Goal: Task Accomplishment & Management: Complete application form

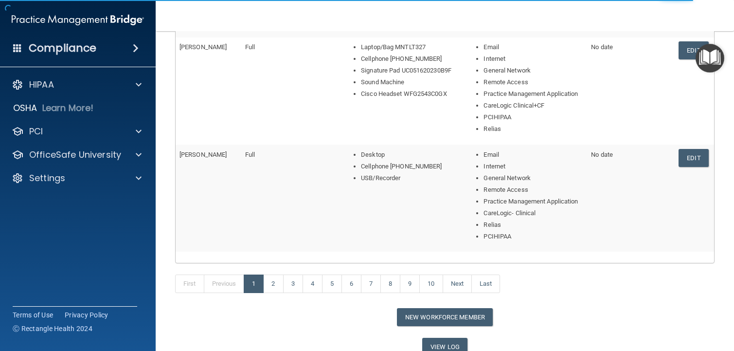
scroll to position [507, 0]
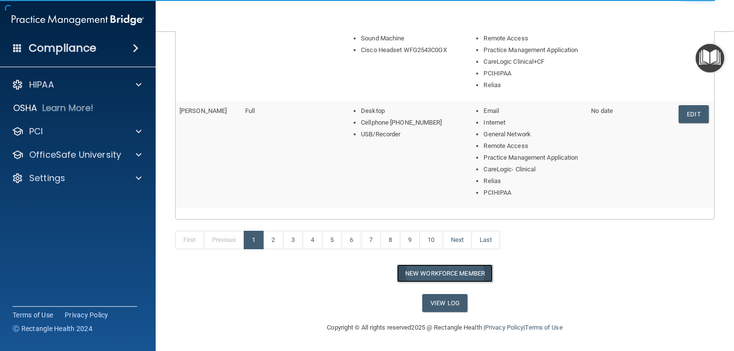
click at [447, 275] on button "New Workforce Member" at bounding box center [445, 273] width 96 height 18
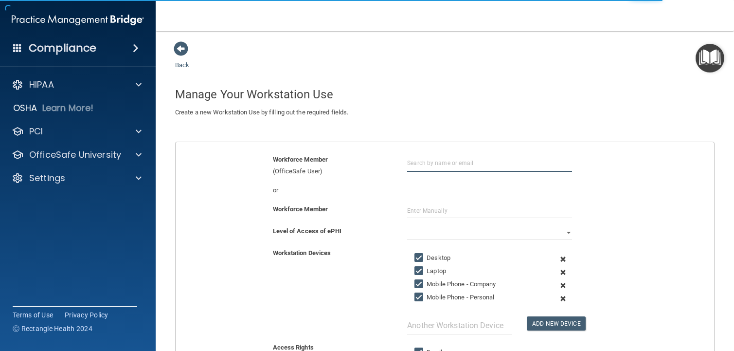
click at [452, 168] on input "text" at bounding box center [489, 163] width 165 height 18
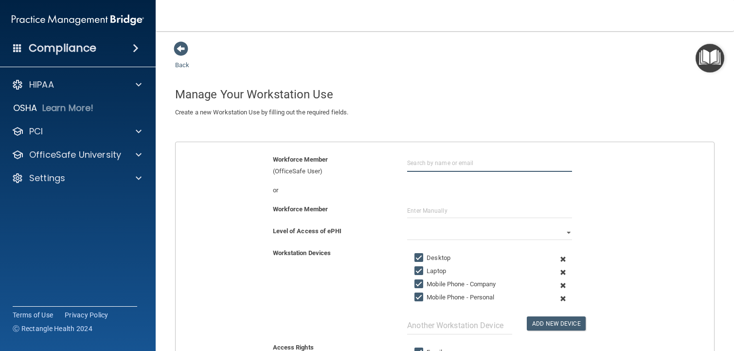
type input "[EMAIL_ADDRESS][DOMAIN_NAME]"
click at [459, 204] on input "text" at bounding box center [489, 210] width 165 height 15
click at [462, 213] on input "text" at bounding box center [489, 210] width 165 height 15
type input "[PERSON_NAME]"
click at [465, 235] on select "Full Limited None" at bounding box center [489, 232] width 165 height 15
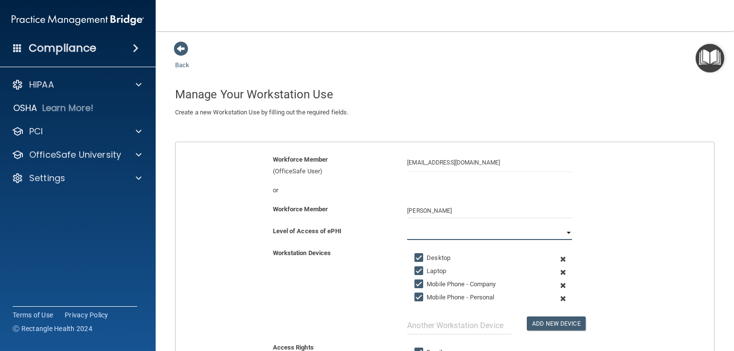
select select "0"
click at [407, 225] on select "Full Limited None" at bounding box center [489, 232] width 165 height 15
click at [558, 260] on span at bounding box center [563, 258] width 22 height 13
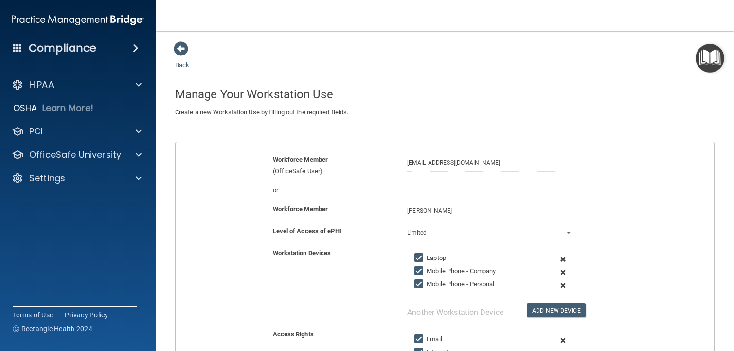
click at [558, 260] on span at bounding box center [563, 258] width 22 height 13
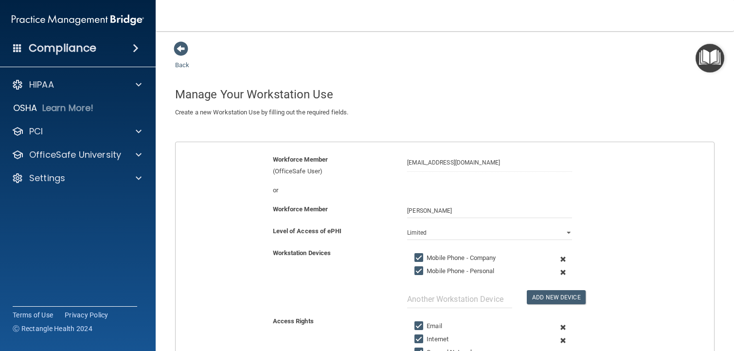
click at [558, 260] on span at bounding box center [563, 258] width 22 height 13
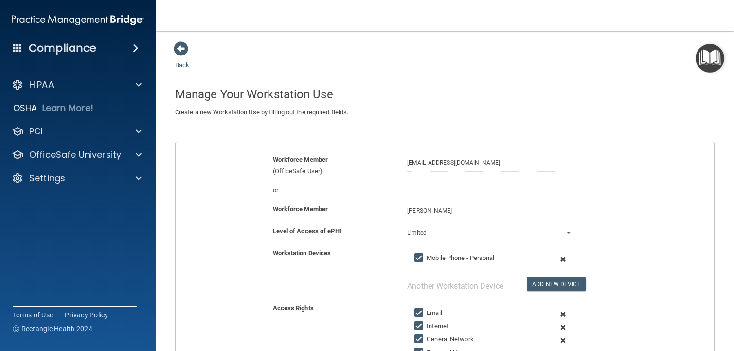
click at [558, 260] on span at bounding box center [563, 258] width 22 height 13
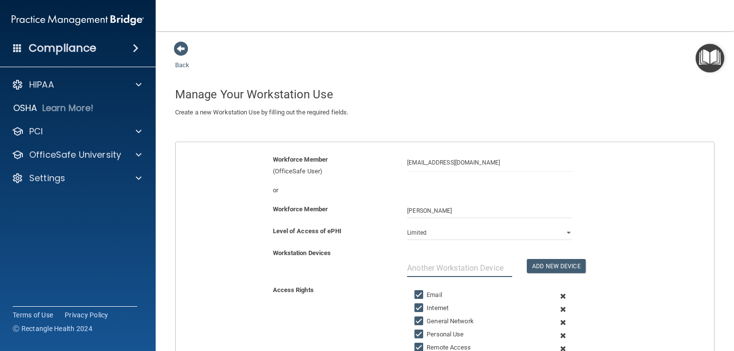
click at [474, 267] on input "text" at bounding box center [459, 268] width 105 height 18
type input "Laptop MNTLT208"
click at [545, 265] on button "Add New Device" at bounding box center [556, 266] width 58 height 14
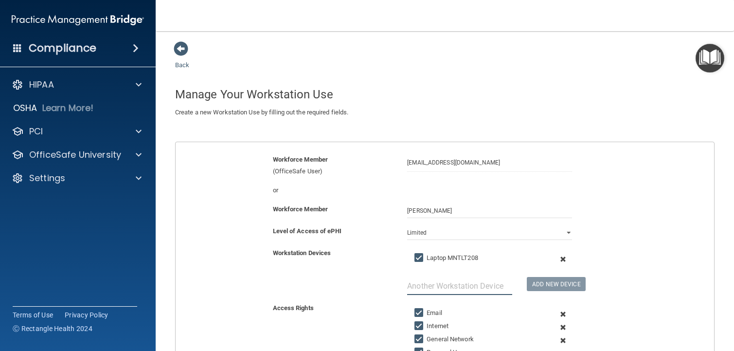
click at [479, 285] on input "text" at bounding box center [459, 286] width 105 height 18
type input "Laptop Bag"
click at [527, 287] on button "Add New Device" at bounding box center [556, 284] width 58 height 14
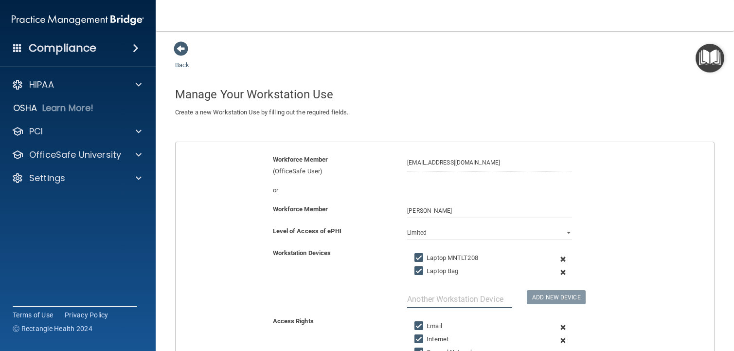
click at [489, 299] on input "text" at bounding box center [459, 299] width 105 height 18
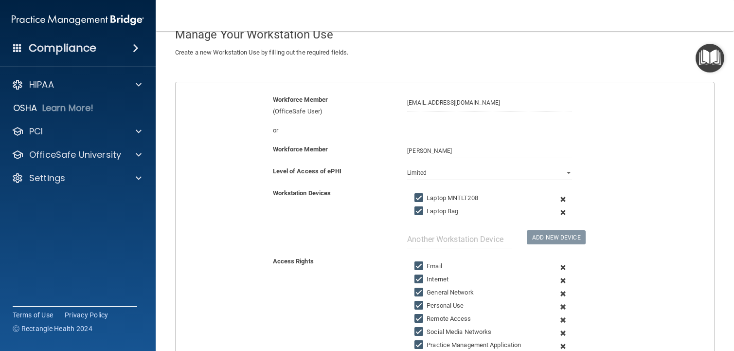
scroll to position [97, 0]
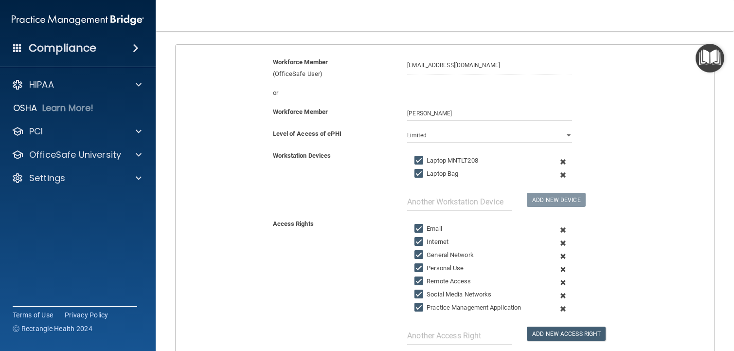
click at [554, 271] on span at bounding box center [563, 269] width 22 height 13
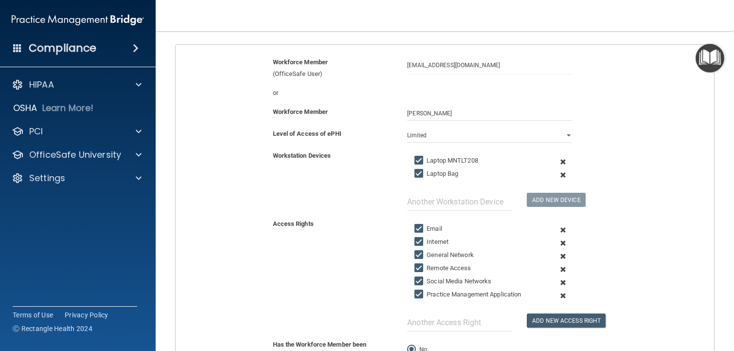
click at [557, 282] on span at bounding box center [563, 282] width 22 height 13
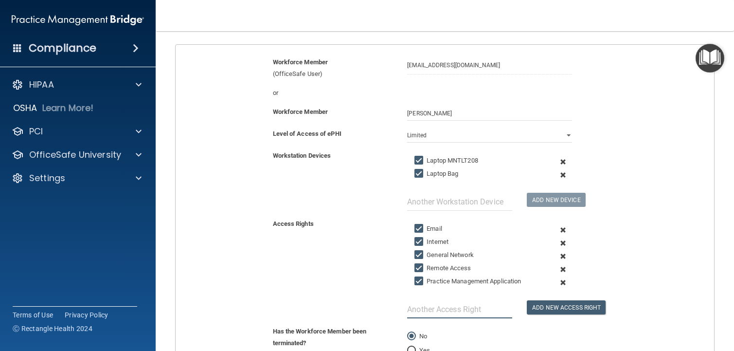
click at [492, 311] on input "text" at bounding box center [459, 309] width 105 height 18
type input "CareLogic-Super User"
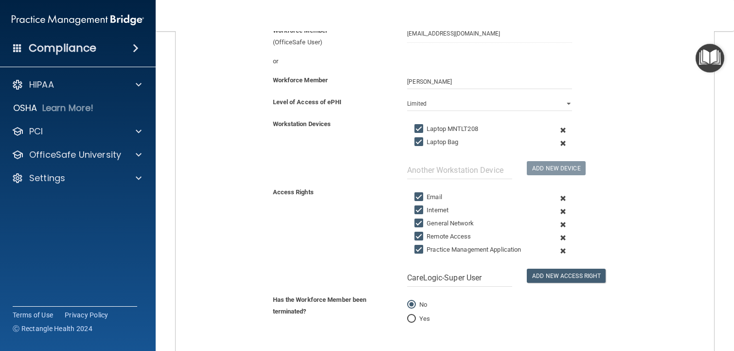
scroll to position [146, 0]
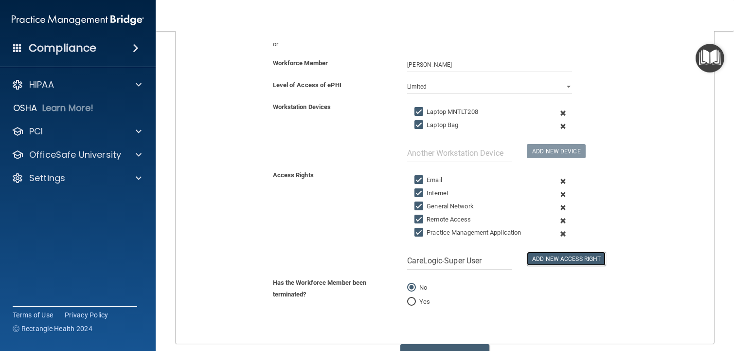
click at [536, 261] on button "Add New Access Right" at bounding box center [566, 258] width 79 height 14
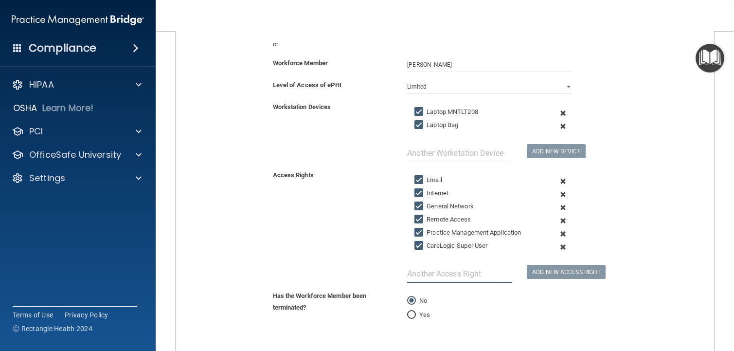
drag, startPoint x: 448, startPoint y: 269, endPoint x: 353, endPoint y: 293, distance: 97.9
click at [446, 268] on input "text" at bounding box center [459, 274] width 105 height 18
type input "P"
type input "Power Automate"
click at [552, 277] on button "Add New Access Right" at bounding box center [566, 272] width 79 height 14
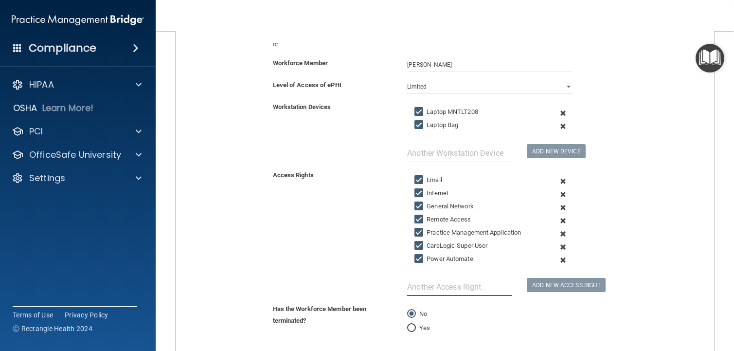
click at [486, 285] on input "text" at bounding box center [459, 287] width 105 height 18
type input "Portal/Max MD-Administrator"
click at [565, 286] on button "Add New Access Right" at bounding box center [566, 285] width 79 height 14
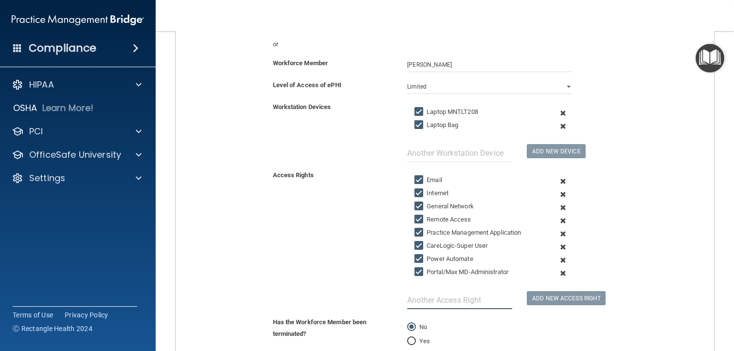
click at [446, 302] on input "text" at bounding box center [459, 300] width 105 height 18
type input "Relias"
click at [530, 299] on button "Add New Access Right" at bounding box center [566, 298] width 79 height 14
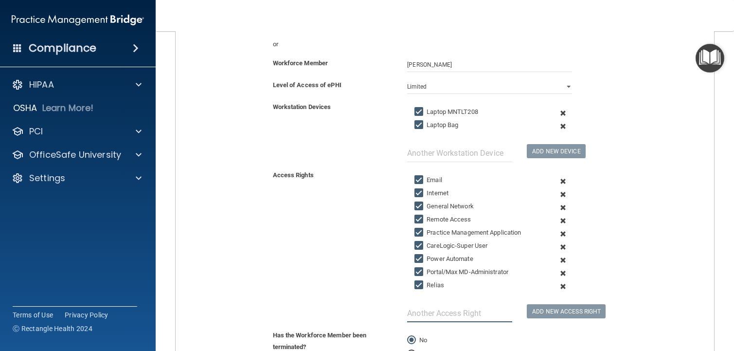
click at [489, 312] on input "text" at bounding box center [459, 313] width 105 height 18
type input "PCHIPAA"
click at [530, 309] on button "Add New Access Right" at bounding box center [566, 311] width 79 height 14
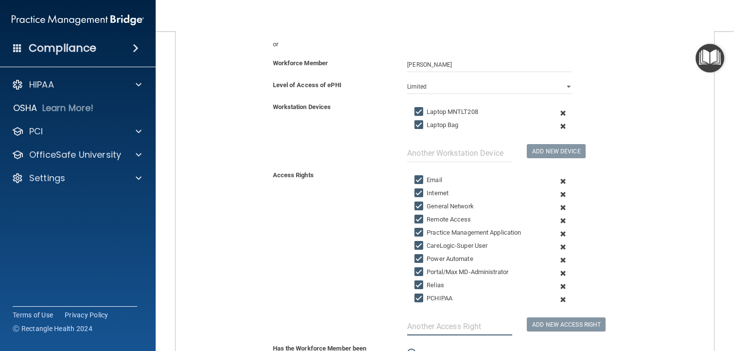
click at [464, 328] on input "text" at bounding box center [459, 326] width 105 height 18
type input "USTF+"
click at [545, 321] on button "Add New Access Right" at bounding box center [566, 324] width 79 height 14
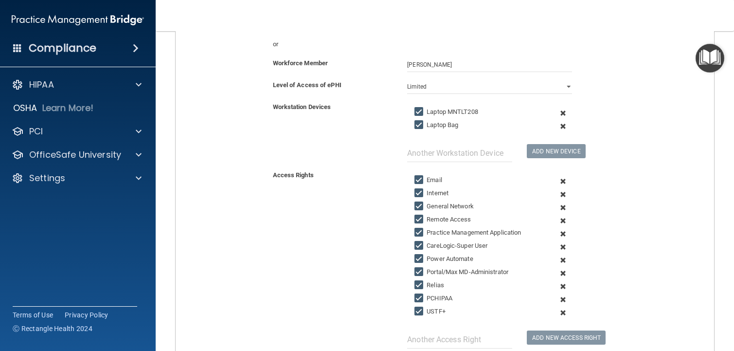
click at [558, 314] on span at bounding box center [563, 312] width 22 height 13
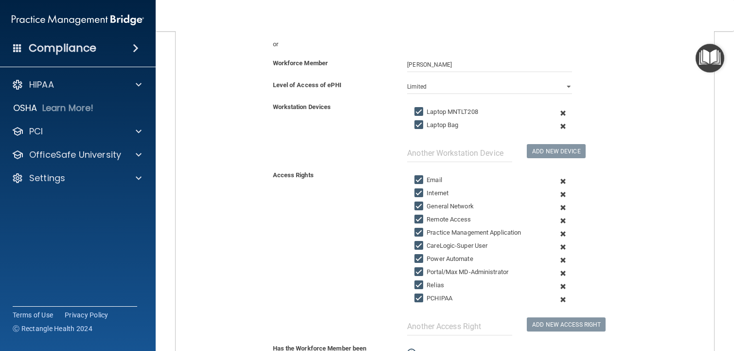
click at [553, 301] on span at bounding box center [563, 299] width 22 height 13
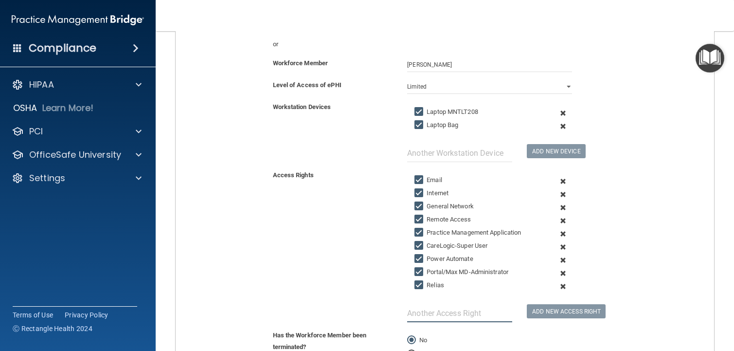
drag, startPoint x: 474, startPoint y: 321, endPoint x: 490, endPoint y: 314, distance: 17.4
click at [479, 322] on div "Access Rights Email Internet General Network Remote Access Practice Management …" at bounding box center [444, 249] width 553 height 160
click at [489, 312] on input "text" at bounding box center [459, 313] width 105 height 18
type input "PCHIPAA-Administrator"
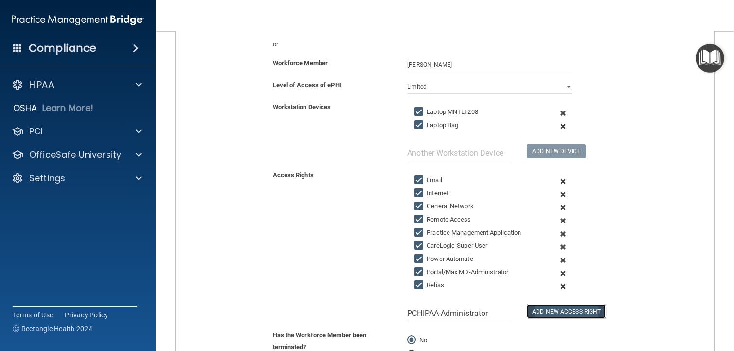
click at [539, 306] on button "Add New Access Right" at bounding box center [566, 311] width 79 height 14
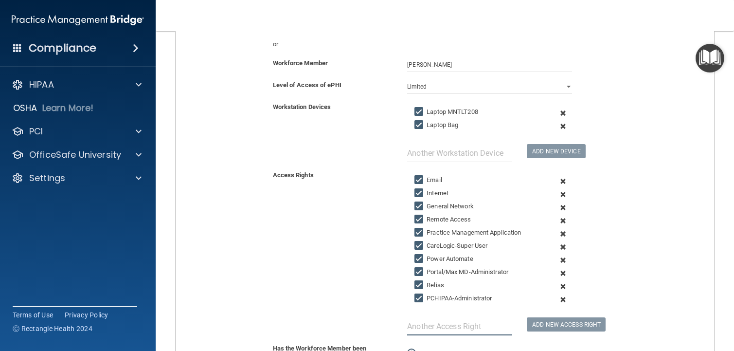
click at [458, 324] on input "text" at bounding box center [459, 326] width 105 height 18
type input "USTF+"
drag, startPoint x: 575, startPoint y: 326, endPoint x: 581, endPoint y: 330, distance: 7.0
click at [576, 326] on button "Add New Access Right" at bounding box center [566, 324] width 79 height 14
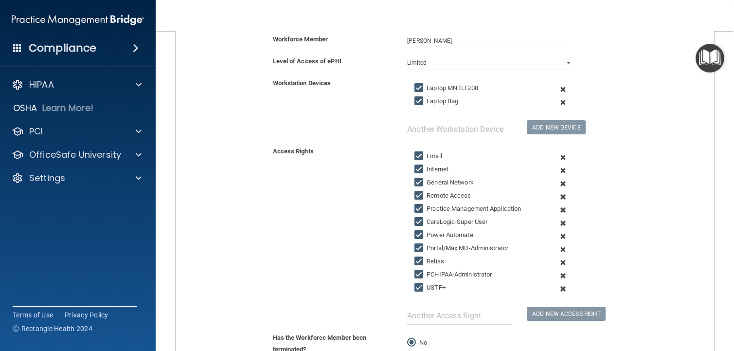
scroll to position [275, 0]
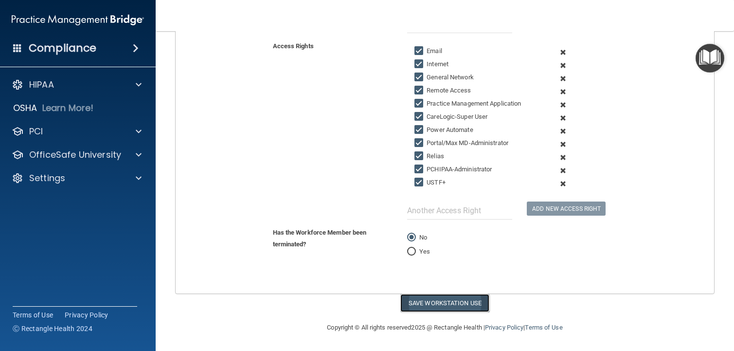
click at [456, 304] on button "Save Workstation Use" at bounding box center [444, 303] width 89 height 18
select select "? string:Full ?"
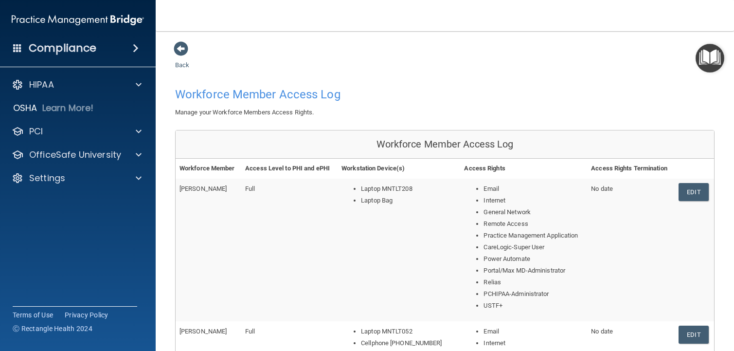
click at [37, 252] on div "Compliance HIPAA Documents and Policies Report an Incident Business Associates …" at bounding box center [78, 175] width 156 height 351
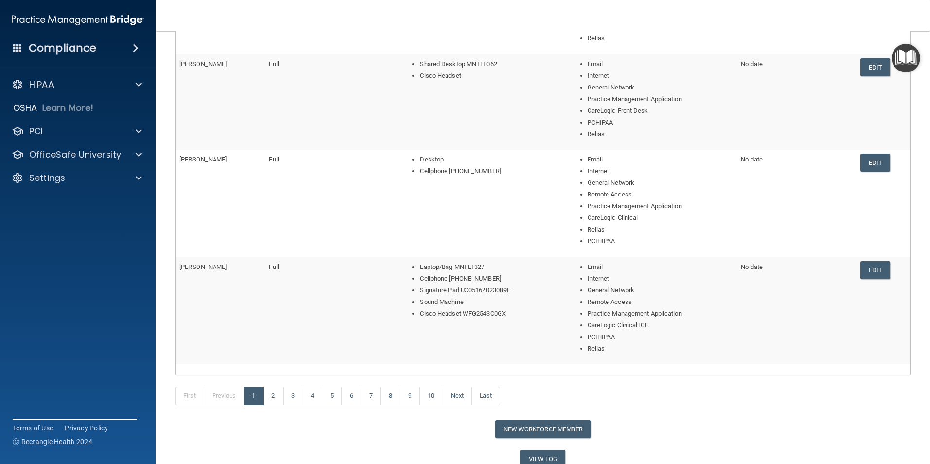
scroll to position [428, 0]
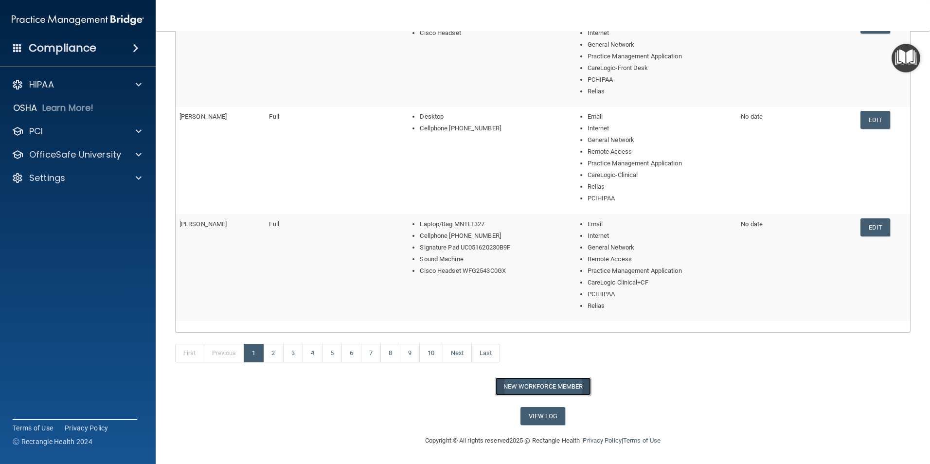
click at [531, 350] on button "New Workforce Member" at bounding box center [543, 386] width 96 height 18
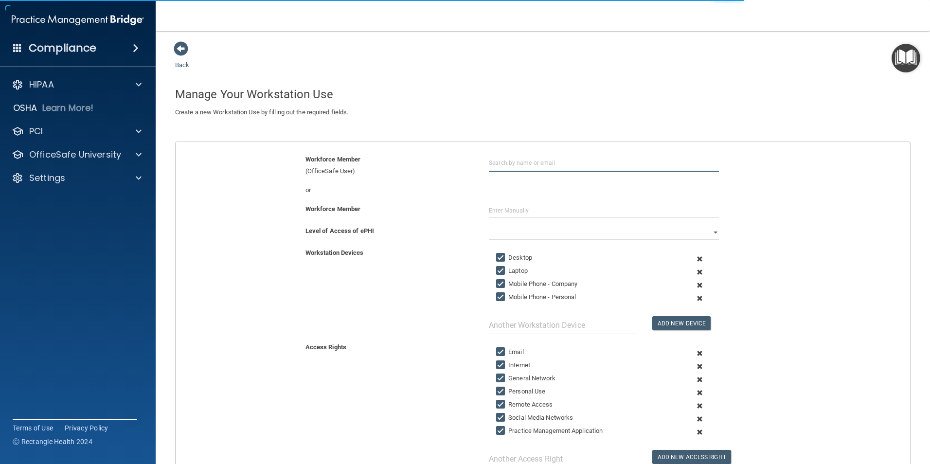
click at [506, 158] on input "text" at bounding box center [604, 163] width 230 height 18
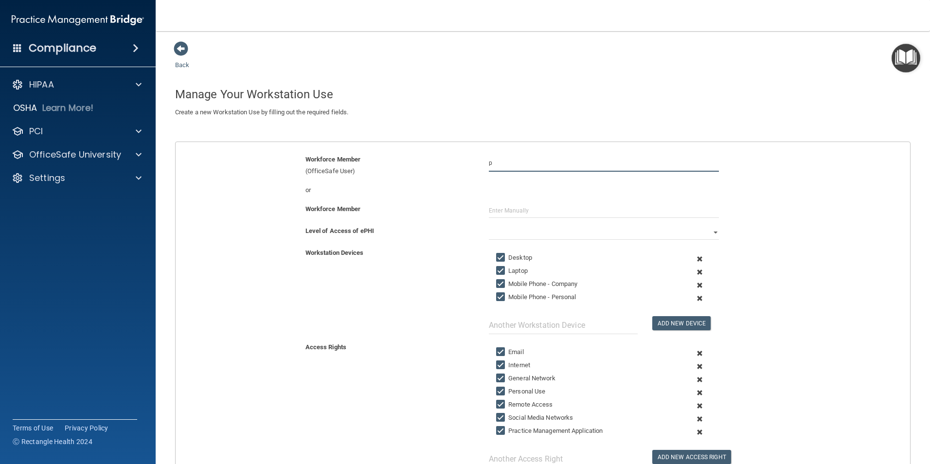
type input "[EMAIL_ADDRESS][DOMAIN_NAME]"
click at [618, 216] on input "text" at bounding box center [604, 210] width 230 height 15
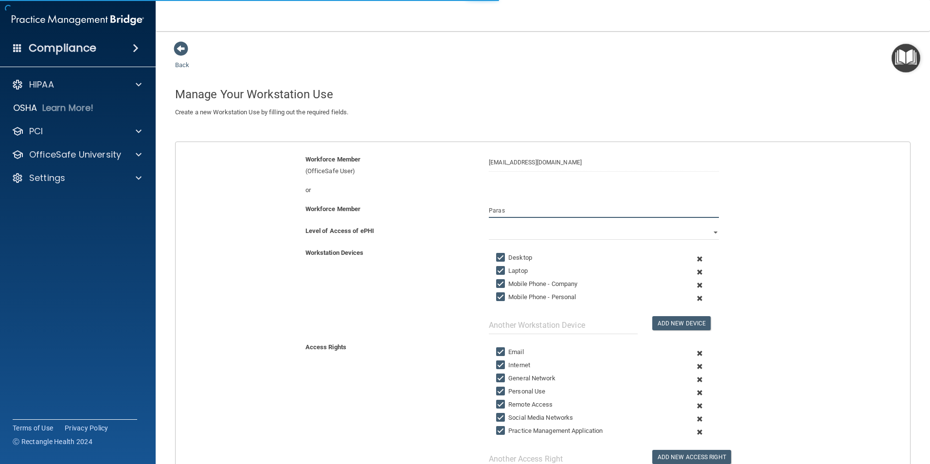
type input "Paras"
click at [543, 231] on select "Full Limited None" at bounding box center [604, 232] width 230 height 15
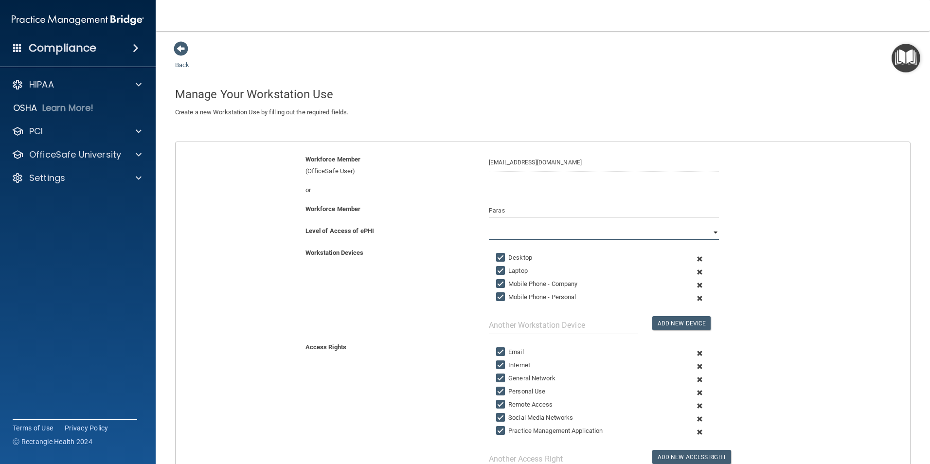
select select "0"
click at [489, 225] on select "Full Limited None" at bounding box center [604, 232] width 230 height 15
click at [541, 208] on input "Paras" at bounding box center [604, 210] width 230 height 15
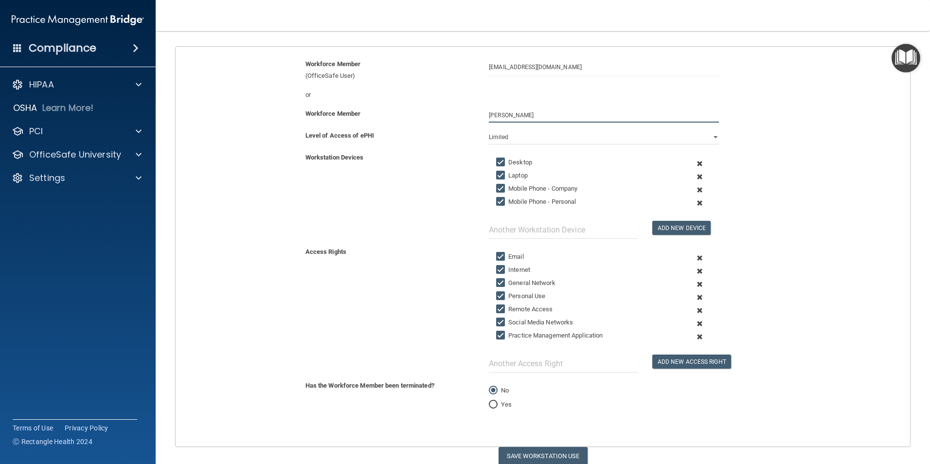
scroll to position [97, 0]
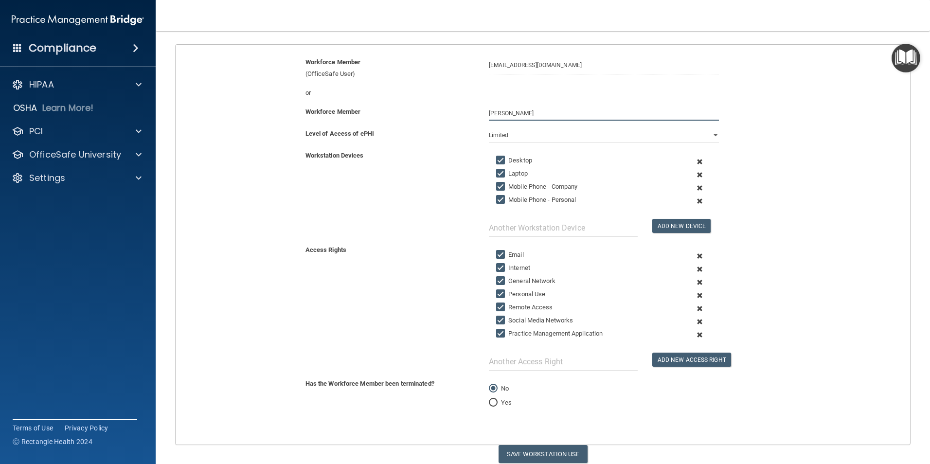
type input "[PERSON_NAME]"
click at [697, 162] on span at bounding box center [700, 161] width 24 height 13
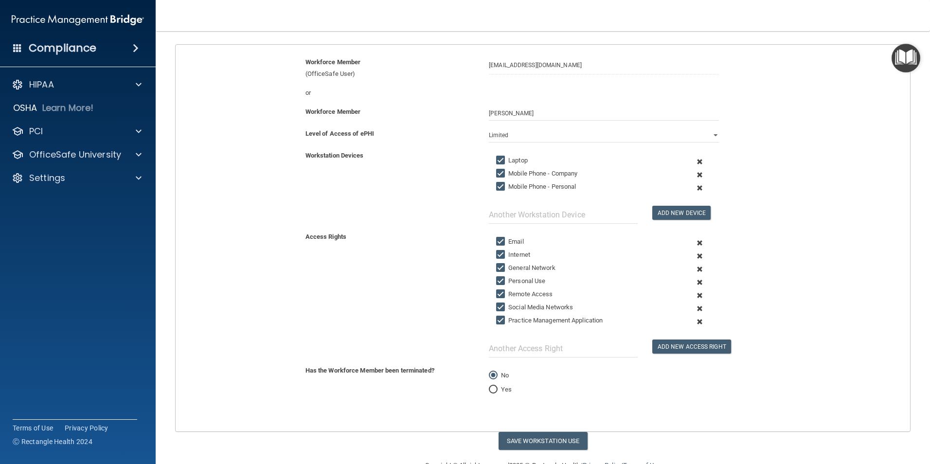
click at [697, 162] on span at bounding box center [700, 161] width 24 height 13
click at [697, 168] on span at bounding box center [700, 174] width 24 height 13
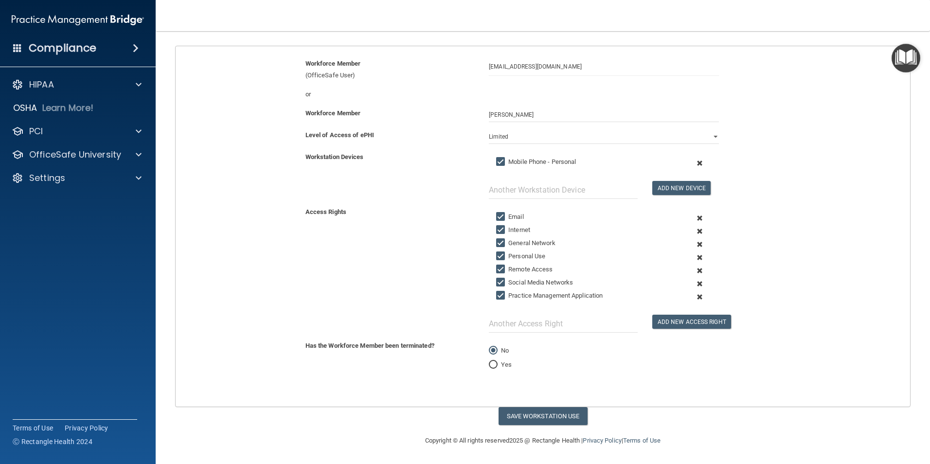
click at [697, 162] on span at bounding box center [700, 163] width 24 height 13
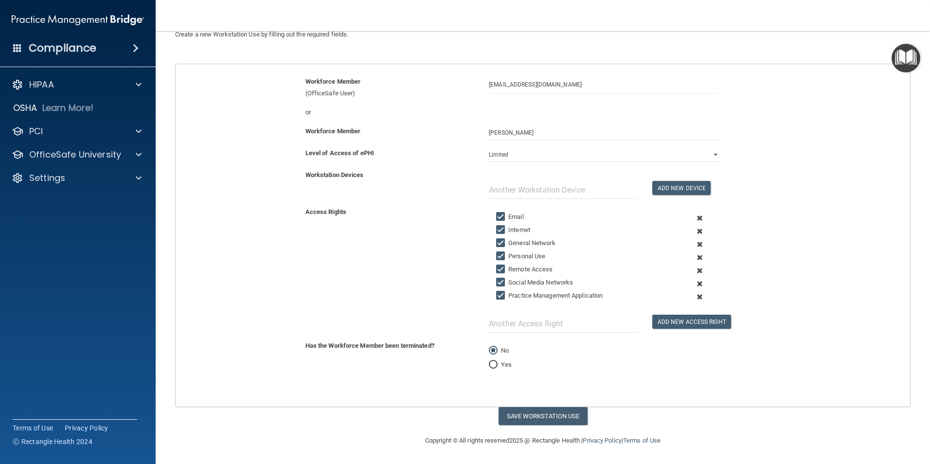
click at [544, 203] on div "Workstation Devices Add New Device" at bounding box center [542, 187] width 749 height 37
click at [548, 191] on input "text" at bounding box center [563, 190] width 149 height 18
click at [546, 192] on input "Laptop MNTLT" at bounding box center [563, 190] width 149 height 18
type input "Laptop MNTLT 367"
click at [658, 182] on button "Add New Device" at bounding box center [681, 188] width 58 height 14
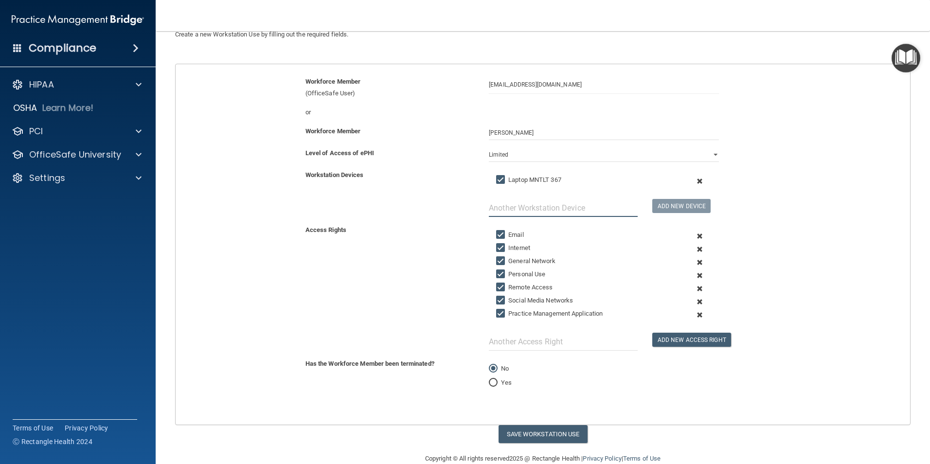
click at [566, 202] on input "text" at bounding box center [563, 208] width 149 height 18
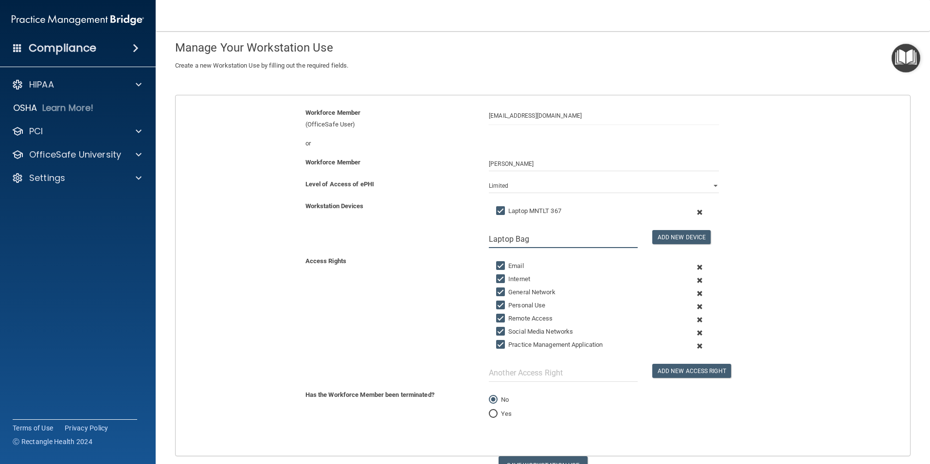
scroll to position [29, 0]
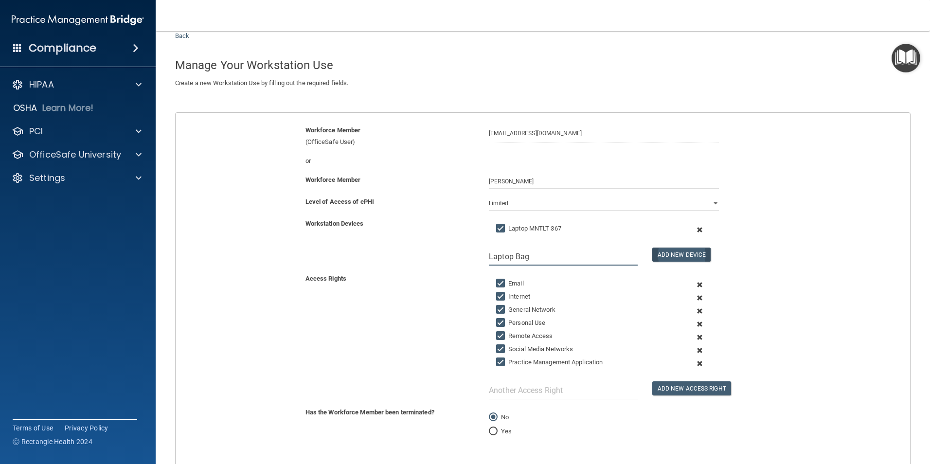
type input "Laptop Bag"
drag, startPoint x: 697, startPoint y: 253, endPoint x: 635, endPoint y: 253, distance: 61.8
click at [695, 253] on button "Add New Device" at bounding box center [681, 255] width 58 height 14
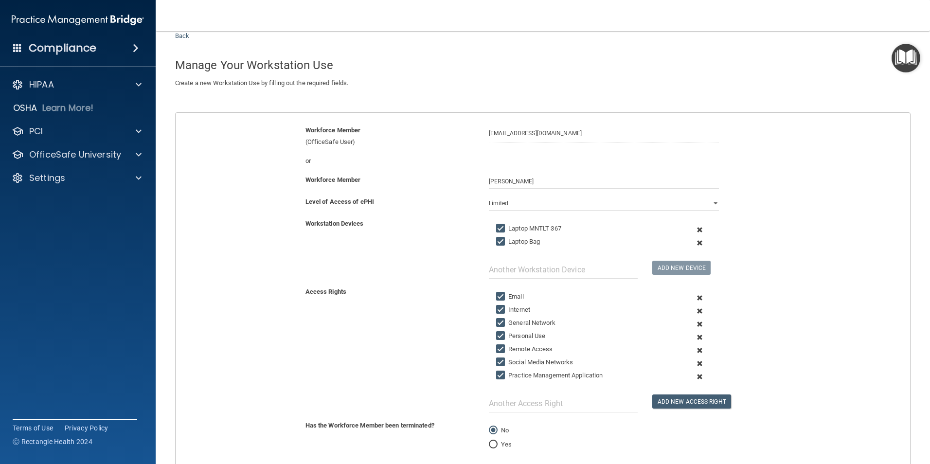
click at [580, 258] on div at bounding box center [562, 264] width 163 height 30
click at [569, 268] on input "text" at bounding box center [563, 270] width 149 height 18
click at [571, 271] on input "Cellphone (908)-22" at bounding box center [563, 270] width 149 height 18
type input "Cellphone [PHONE_NUMBER]"
click at [683, 267] on button "Add New Device" at bounding box center [681, 268] width 58 height 14
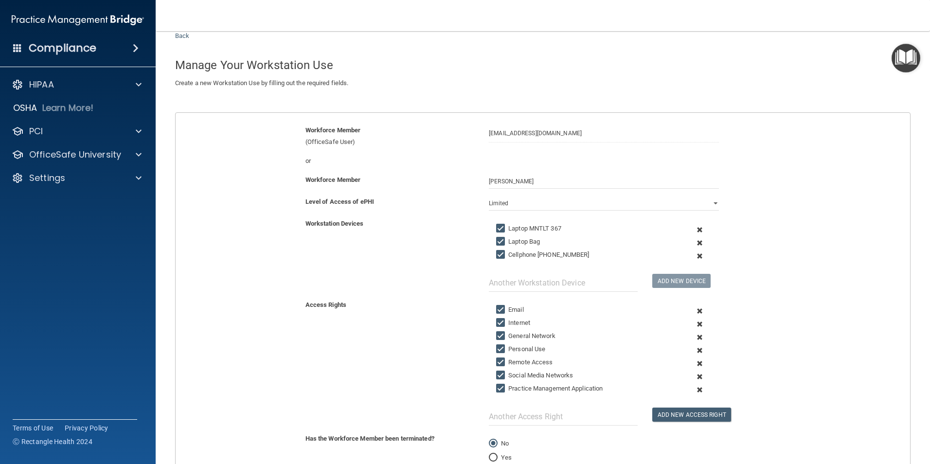
click at [695, 350] on span at bounding box center [700, 350] width 24 height 13
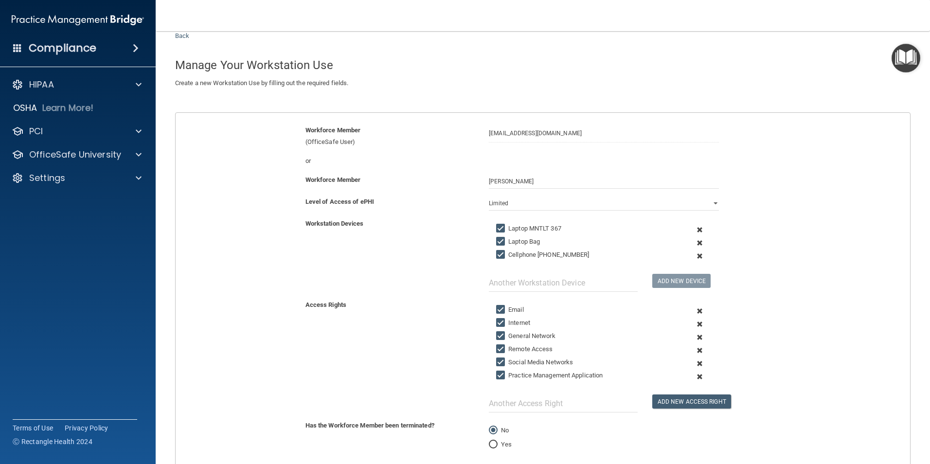
click at [693, 350] on span at bounding box center [700, 363] width 24 height 13
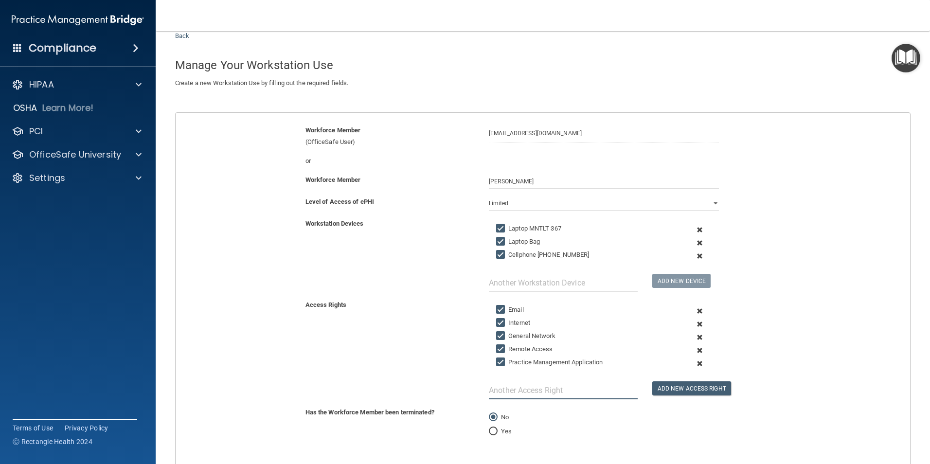
click at [572, 350] on input "text" at bounding box center [563, 390] width 149 height 18
type input "CareLogic-Clinical"
click at [644, 350] on div "CareLogic-Clinical Add New Access Right" at bounding box center [603, 352] width 245 height 93
click at [652, 350] on button "Add New Access Right" at bounding box center [691, 388] width 79 height 14
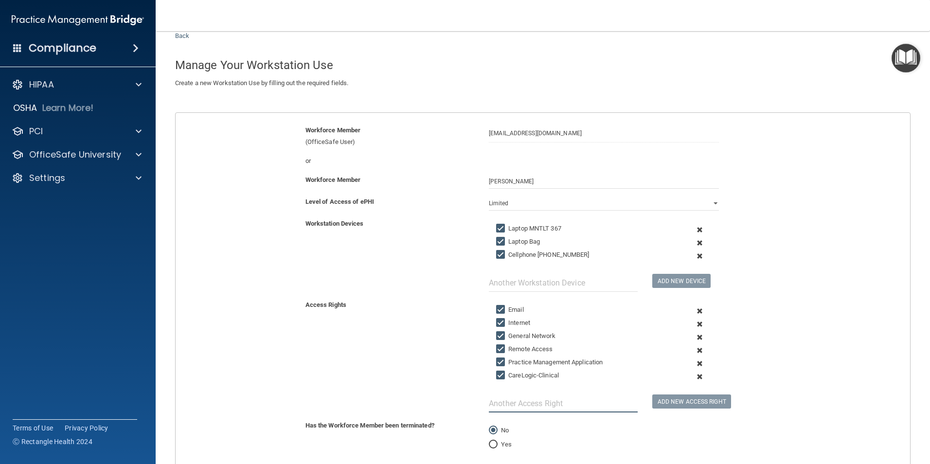
click at [585, 350] on input "text" at bounding box center [563, 403] width 149 height 18
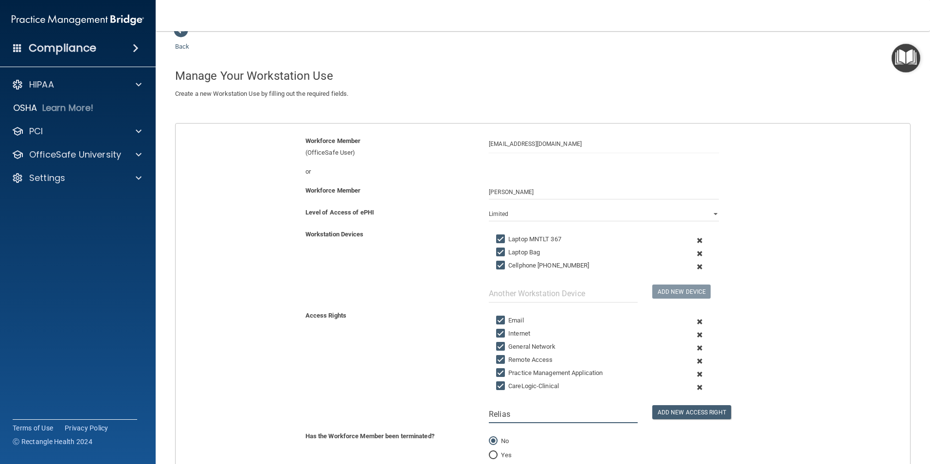
scroll to position [0, 0]
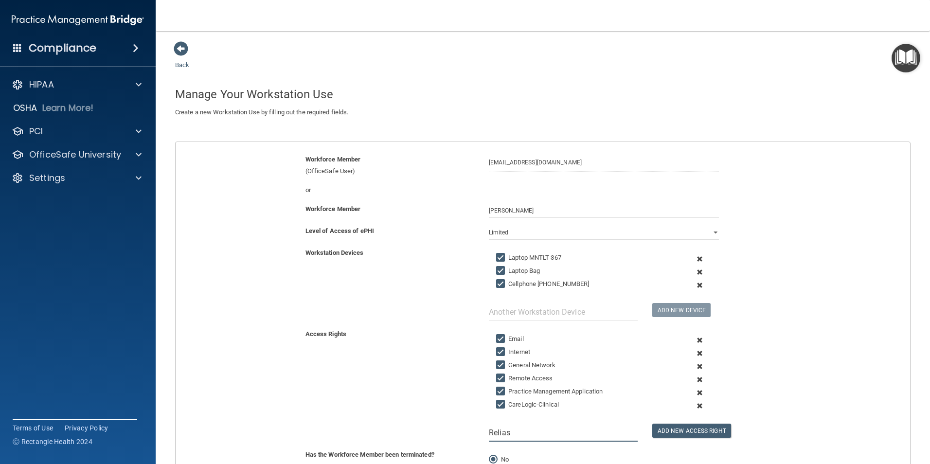
type input "Relias"
click at [709, 350] on button "Add New Access Right" at bounding box center [691, 431] width 79 height 14
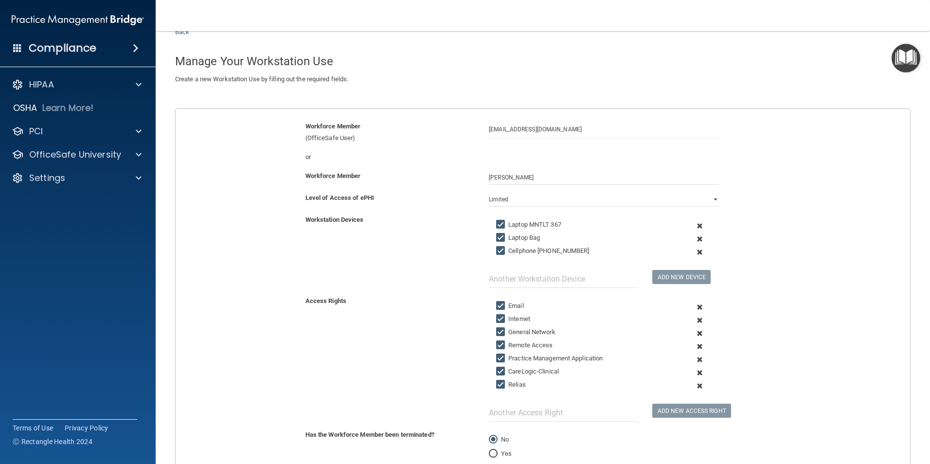
scroll to position [49, 0]
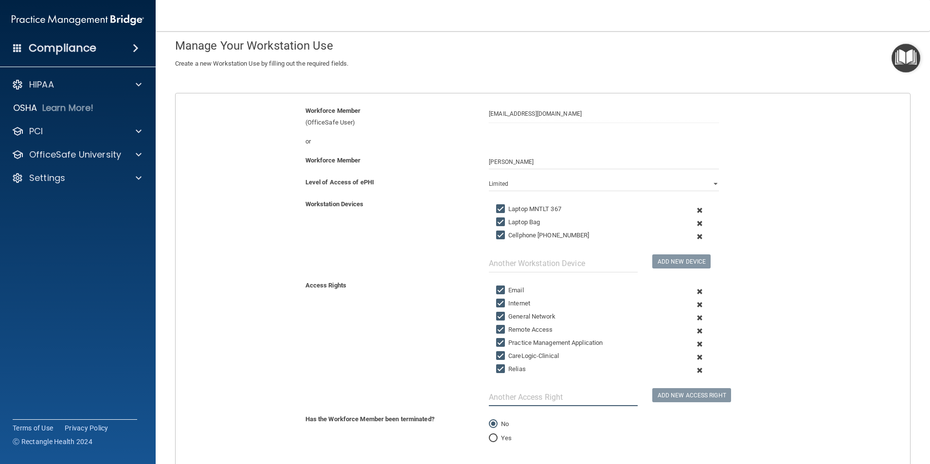
drag, startPoint x: 574, startPoint y: 400, endPoint x: 569, endPoint y: 397, distance: 5.5
click at [575, 350] on input "text" at bounding box center [563, 397] width 149 height 18
type input "PCHIPAA"
click at [668, 350] on button "Add New Access Right" at bounding box center [691, 395] width 79 height 14
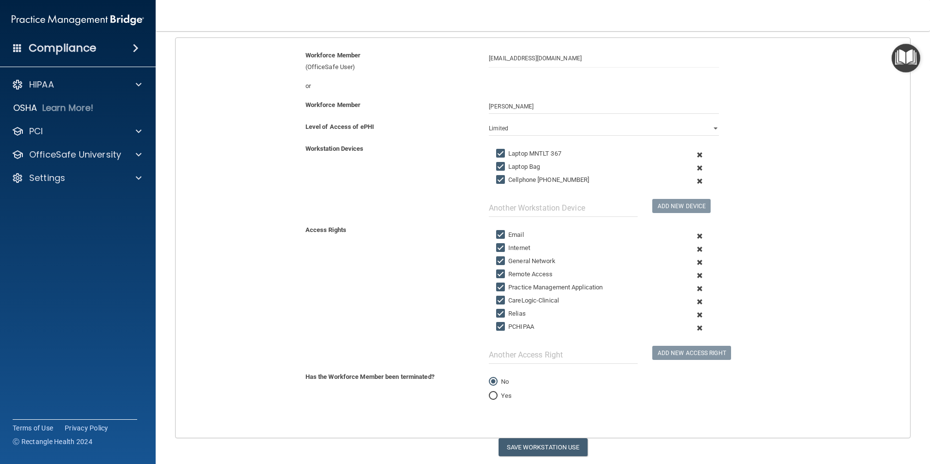
scroll to position [135, 0]
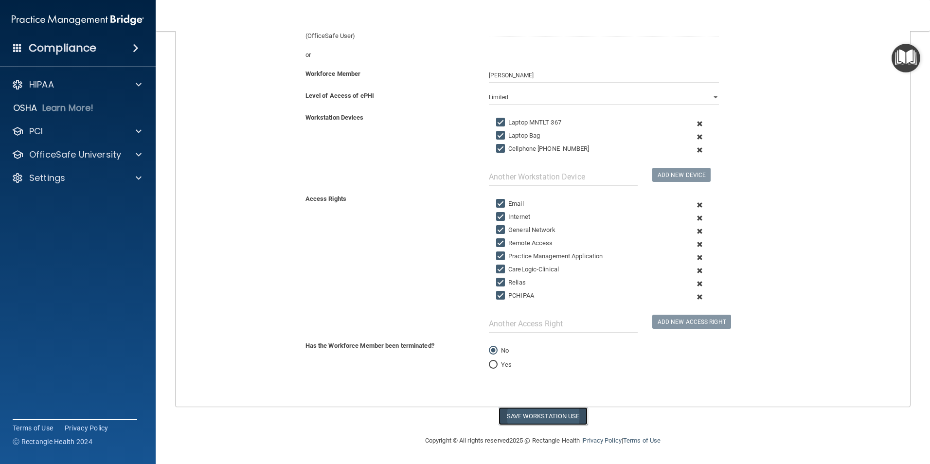
click at [521, 350] on button "Save Workstation Use" at bounding box center [542, 416] width 89 height 18
select select "? string:Full ?"
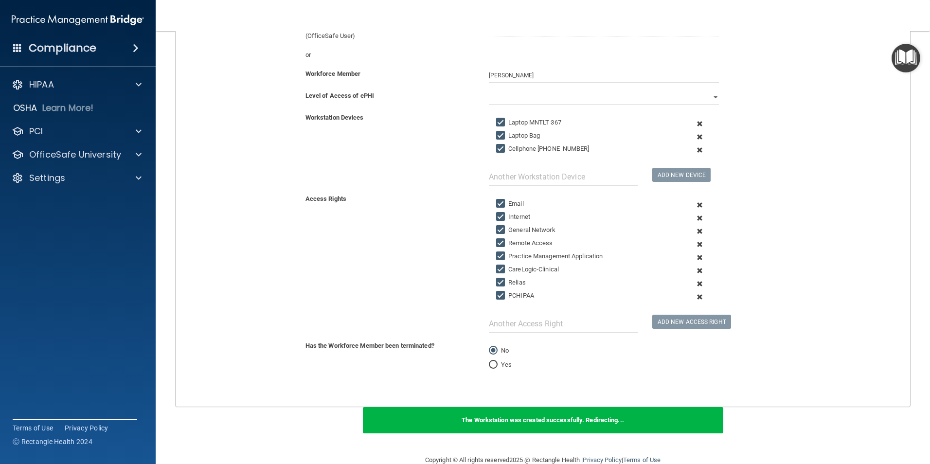
scroll to position [0, 0]
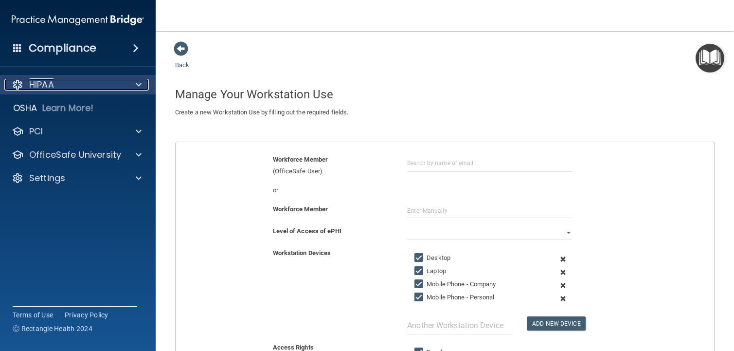
click at [124, 83] on div "HIPAA" at bounding box center [64, 85] width 121 height 12
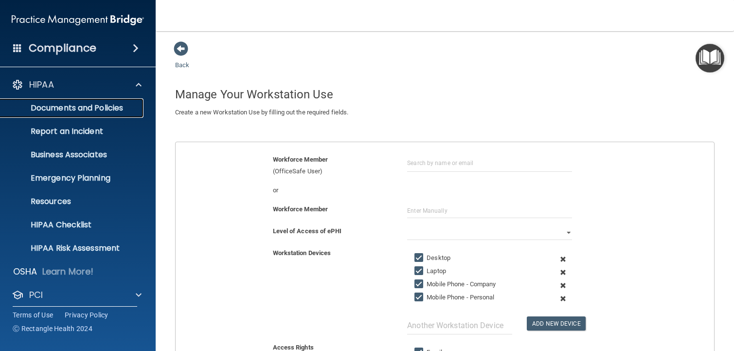
drag, startPoint x: 98, startPoint y: 107, endPoint x: 143, endPoint y: 123, distance: 47.8
click at [100, 107] on p "Documents and Policies" at bounding box center [72, 108] width 133 height 10
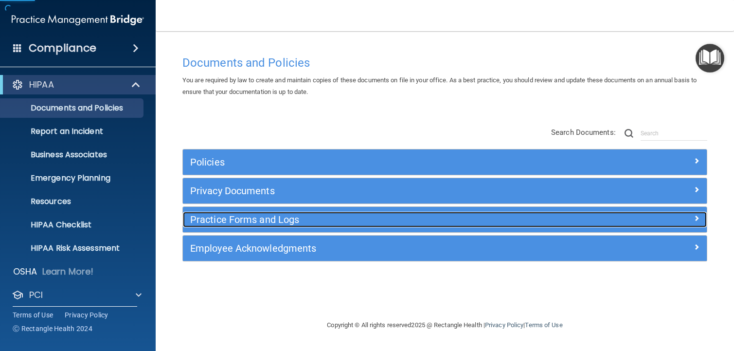
click at [262, 217] on h5 "Practice Forms and Logs" at bounding box center [379, 219] width 378 height 11
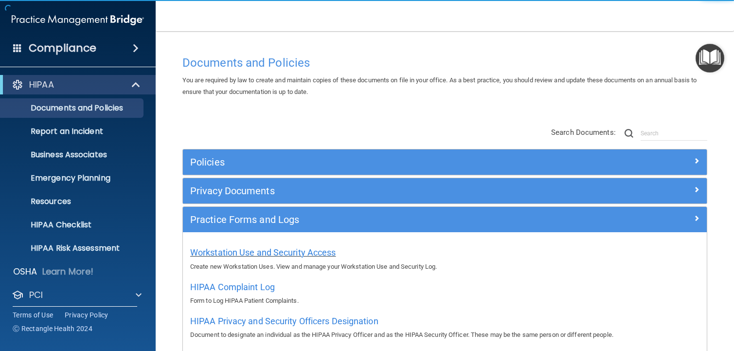
click at [258, 247] on div "Workstation Use and Security Access Create new Workstation Uses. View and manag…" at bounding box center [444, 258] width 509 height 28
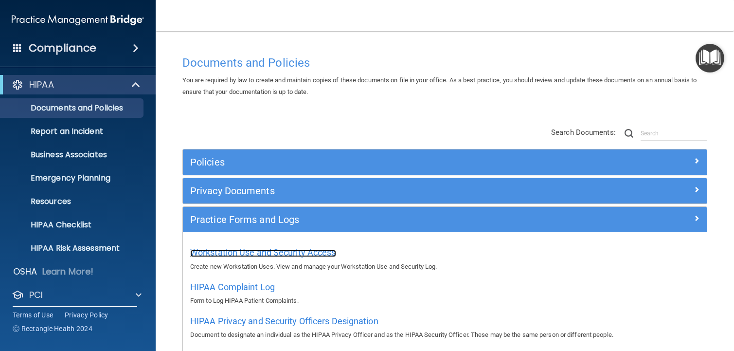
click at [264, 248] on span "Workstation Use and Security Access" at bounding box center [263, 252] width 146 height 10
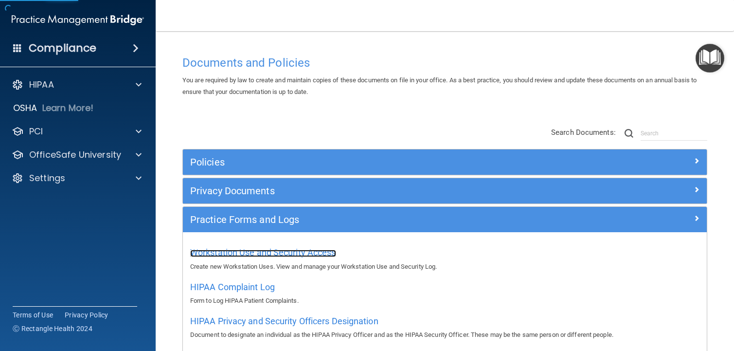
click at [276, 250] on span "Workstation Use and Security Access" at bounding box center [263, 252] width 146 height 10
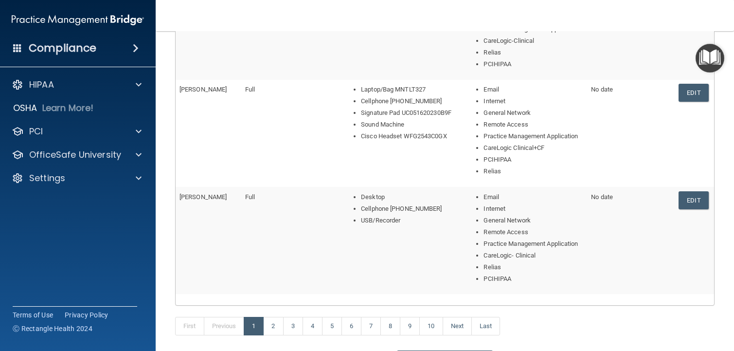
scroll to position [507, 0]
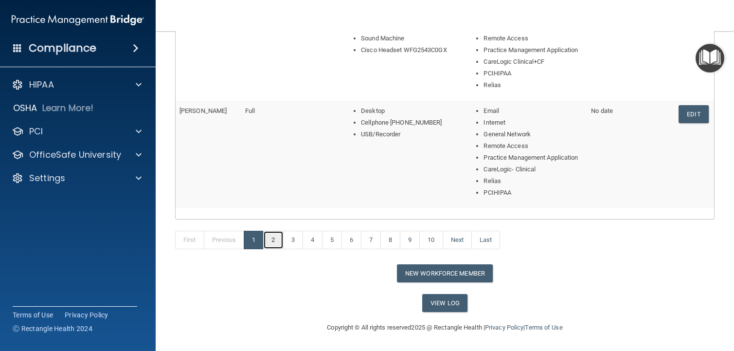
click at [275, 243] on link "2" at bounding box center [273, 239] width 20 height 18
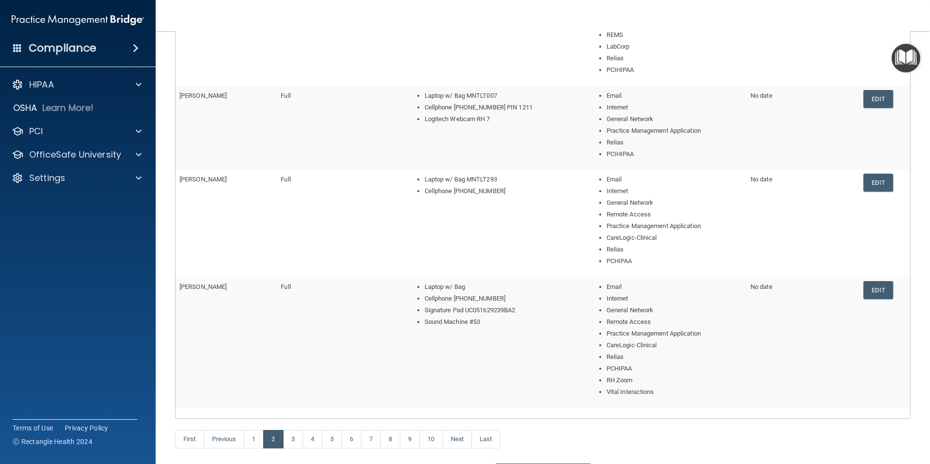
scroll to position [440, 0]
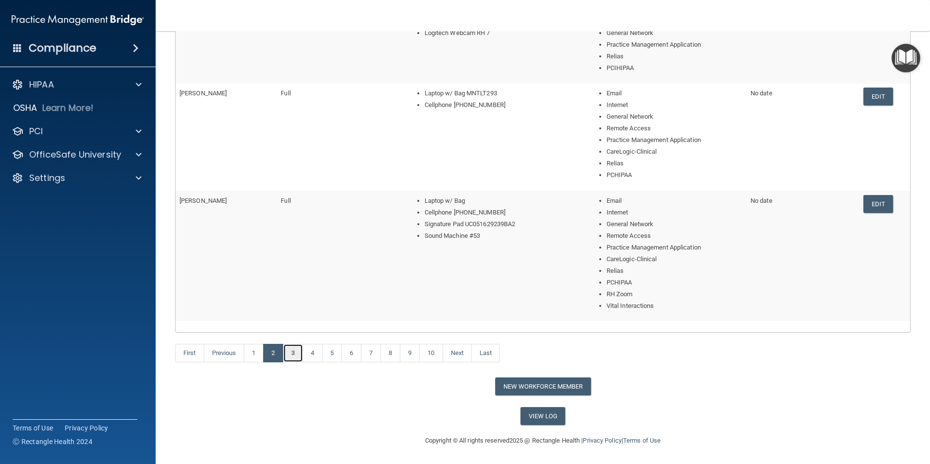
click at [289, 350] on link "3" at bounding box center [293, 353] width 20 height 18
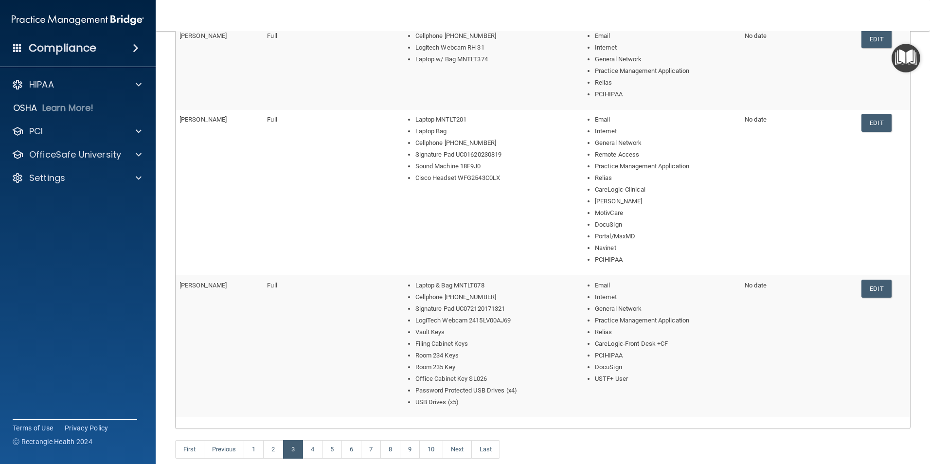
scroll to position [452, 0]
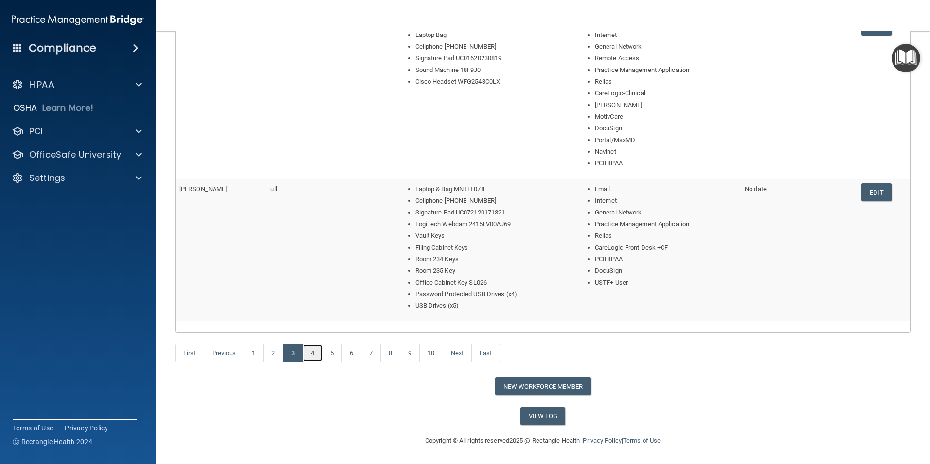
click at [315, 350] on link "4" at bounding box center [312, 353] width 20 height 18
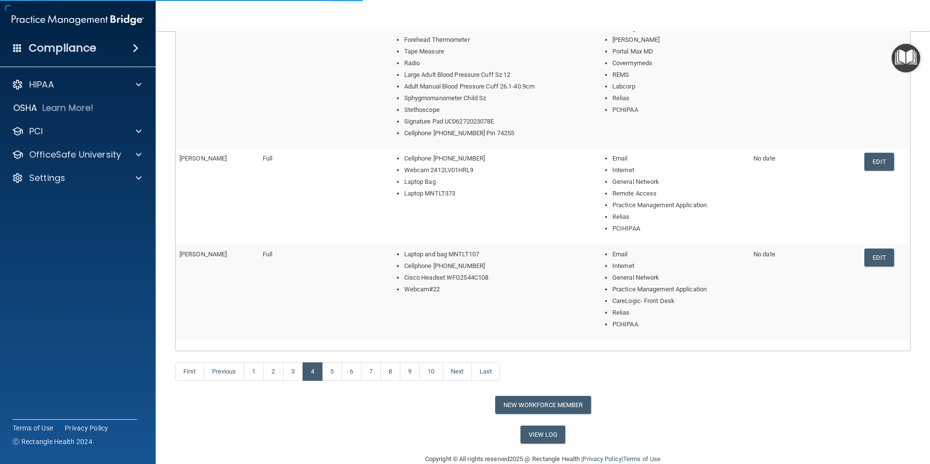
scroll to position [393, 0]
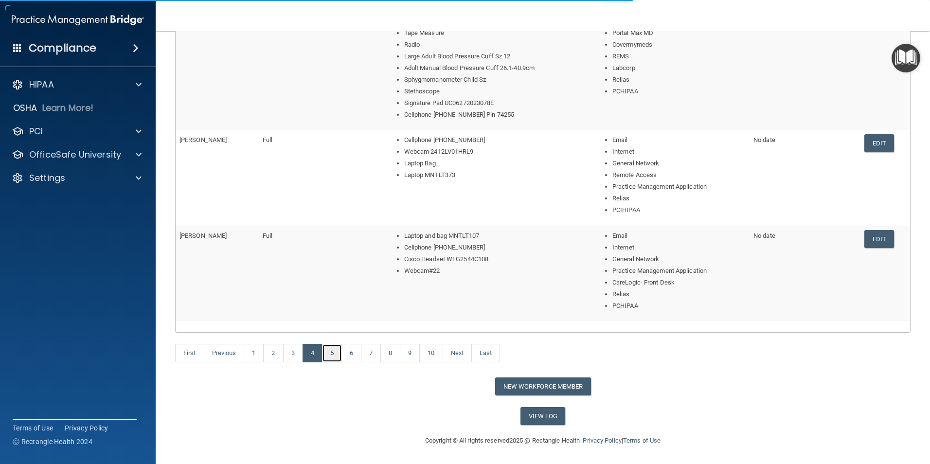
click at [336, 350] on link "5" at bounding box center [332, 353] width 20 height 18
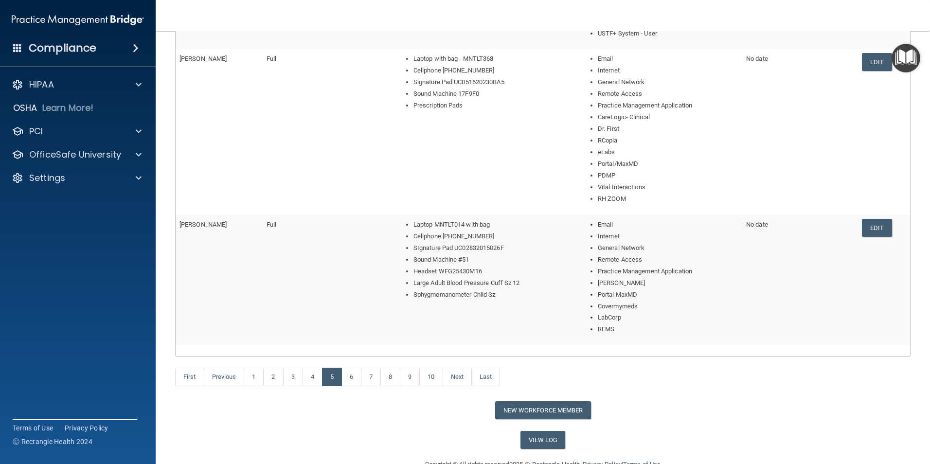
scroll to position [487, 0]
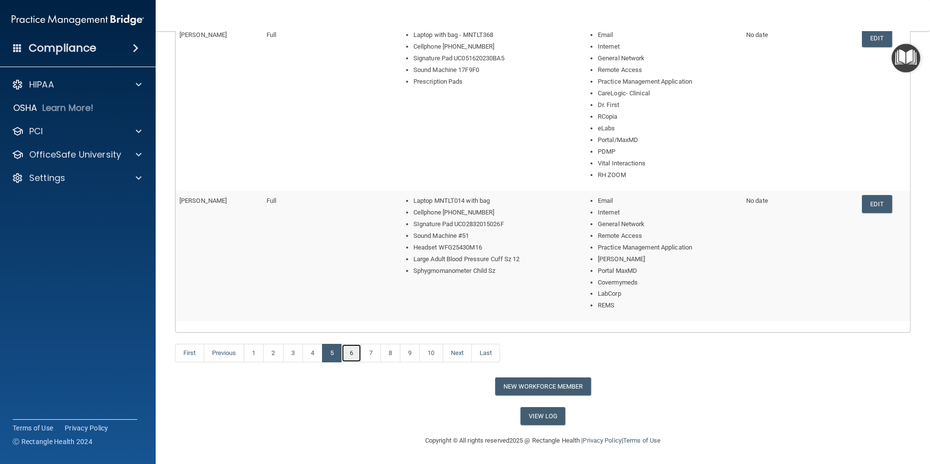
click at [353, 350] on link "6" at bounding box center [351, 353] width 20 height 18
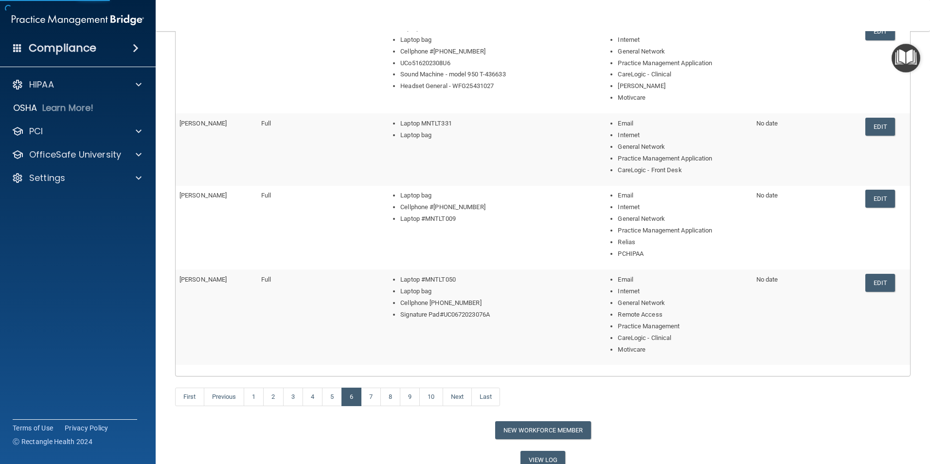
scroll to position [335, 0]
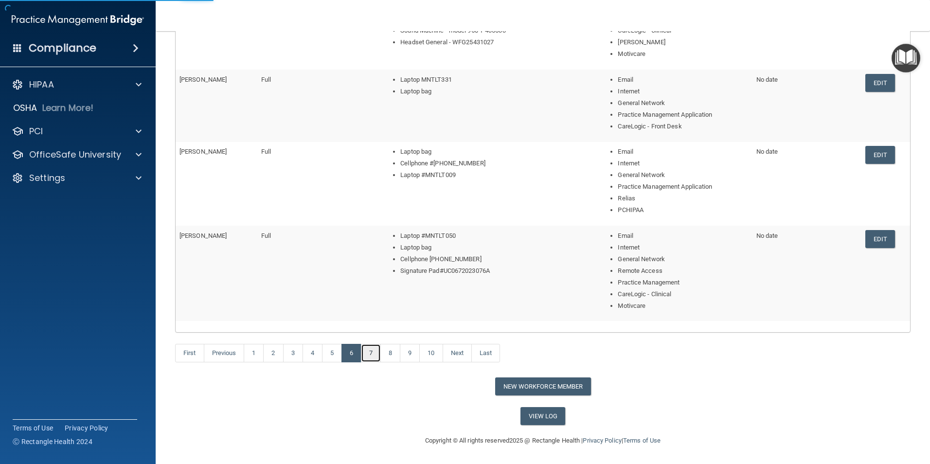
click at [370, 350] on link "7" at bounding box center [371, 353] width 20 height 18
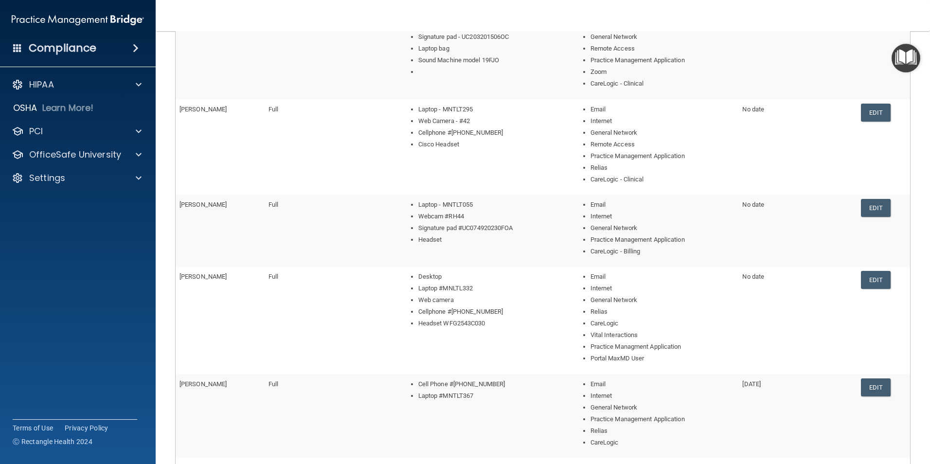
scroll to position [312, 0]
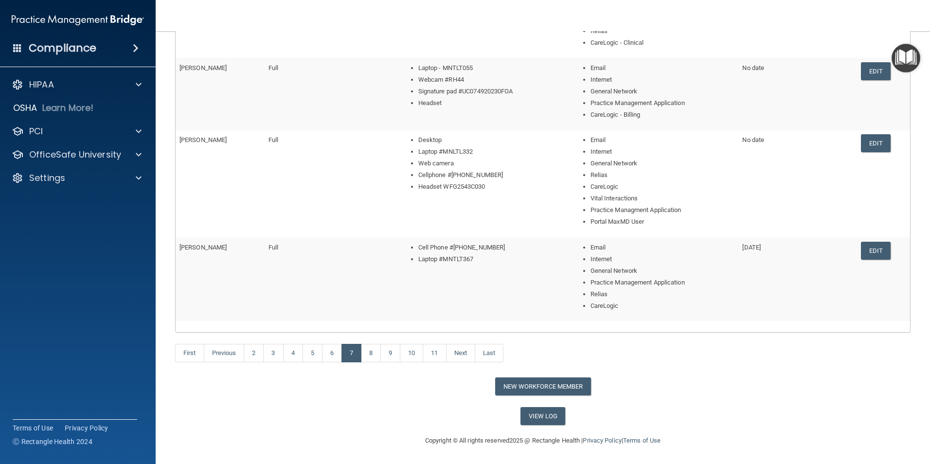
click at [371, 350] on div "First Previous 2 3 4 5 6 7 8 9 10 11 Next Last" at bounding box center [543, 355] width 750 height 45
click at [371, 350] on link "8" at bounding box center [371, 353] width 20 height 18
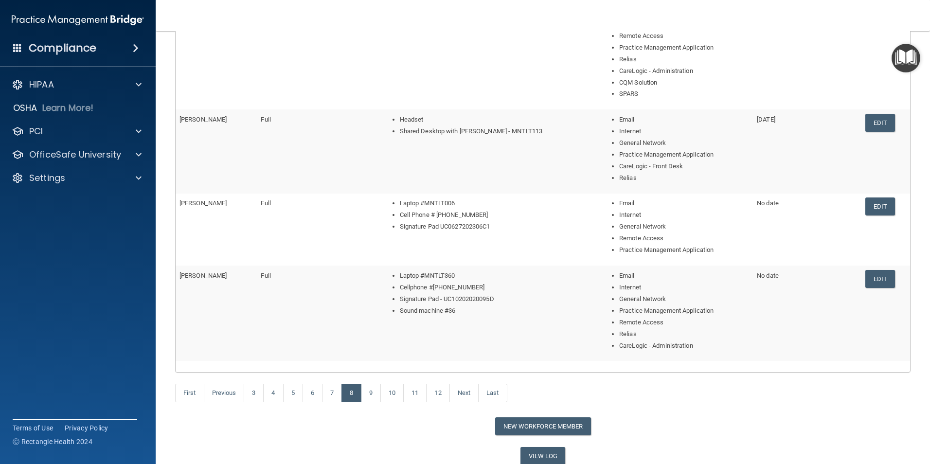
scroll to position [292, 0]
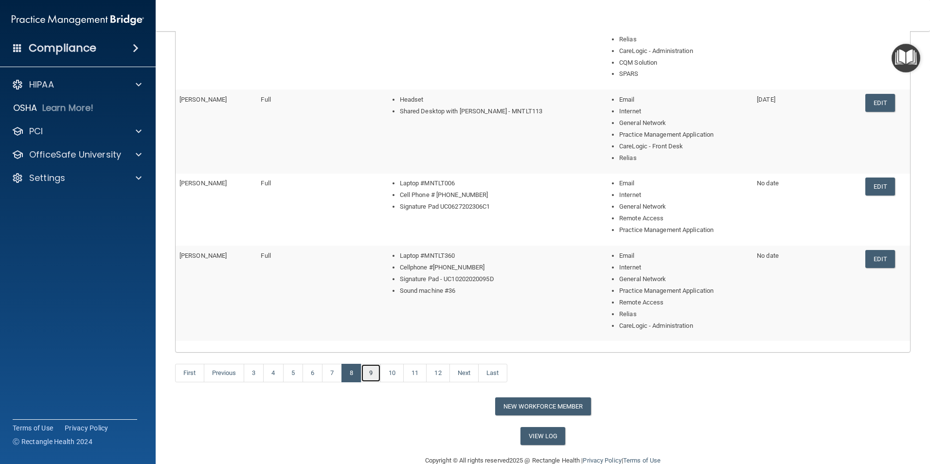
click at [372, 350] on link "9" at bounding box center [371, 373] width 20 height 18
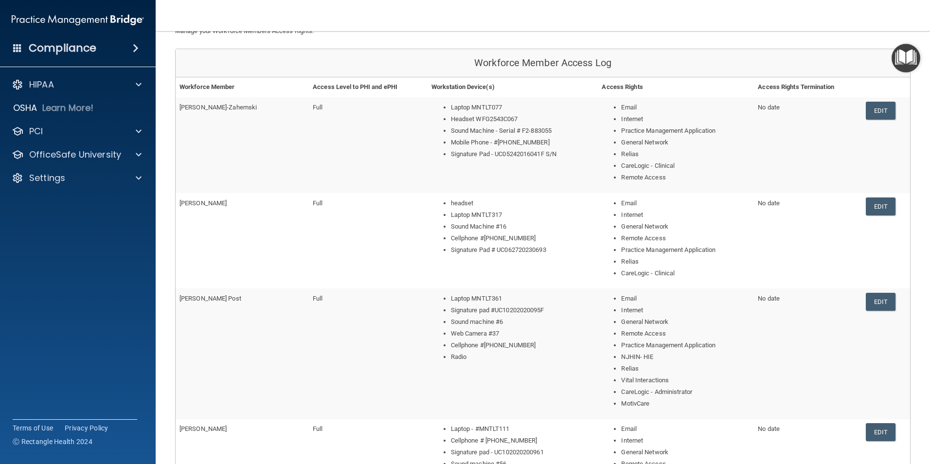
scroll to position [389, 0]
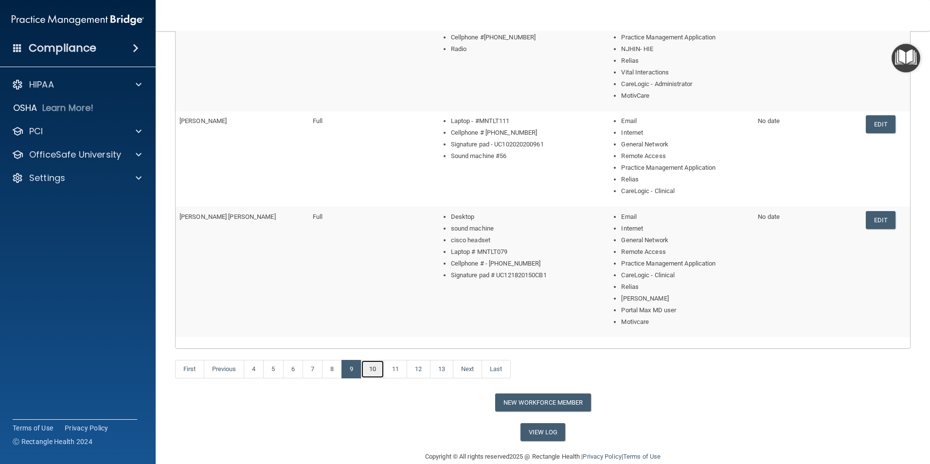
click at [377, 350] on link "10" at bounding box center [372, 369] width 23 height 18
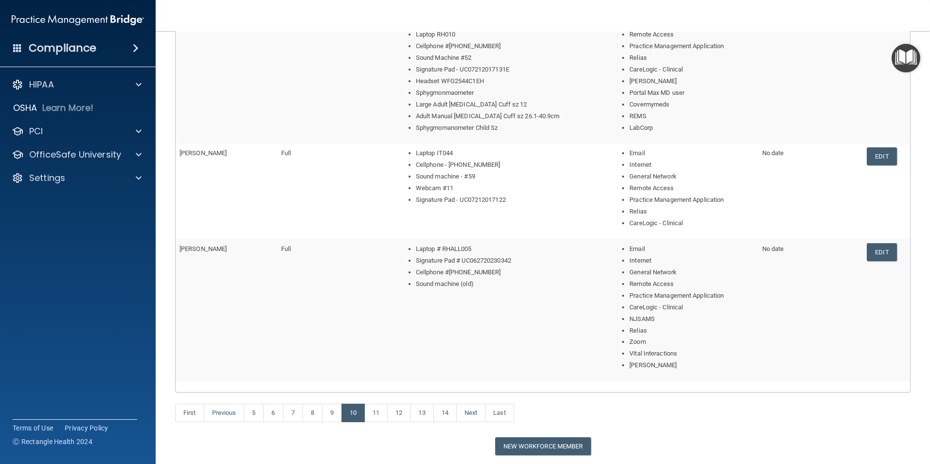
scroll to position [498, 0]
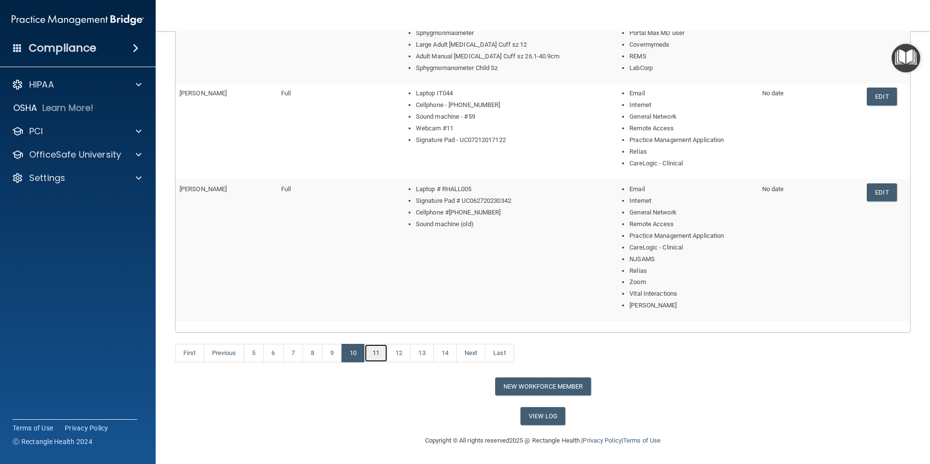
click at [380, 350] on link "11" at bounding box center [375, 353] width 23 height 18
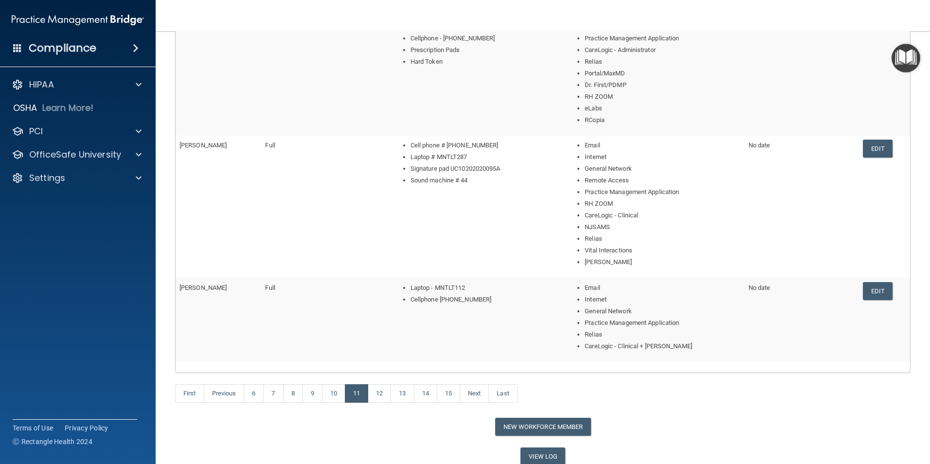
scroll to position [389, 0]
click at [382, 350] on link "12" at bounding box center [379, 392] width 23 height 18
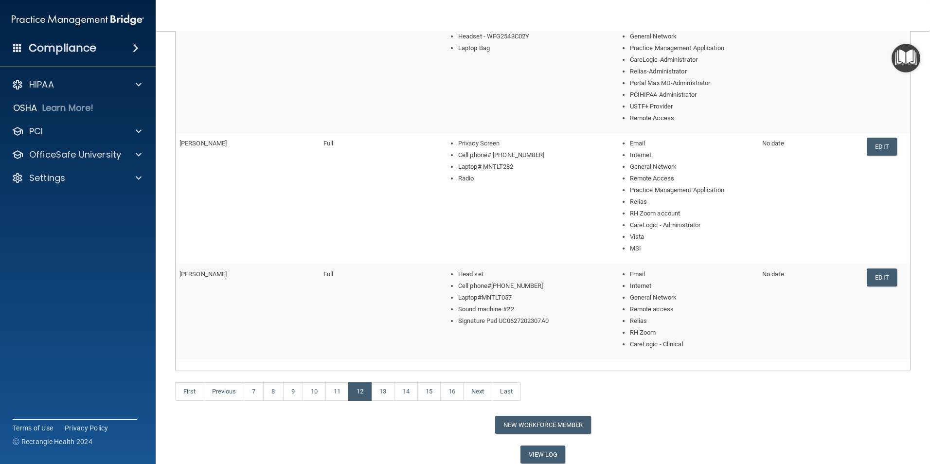
scroll to position [452, 0]
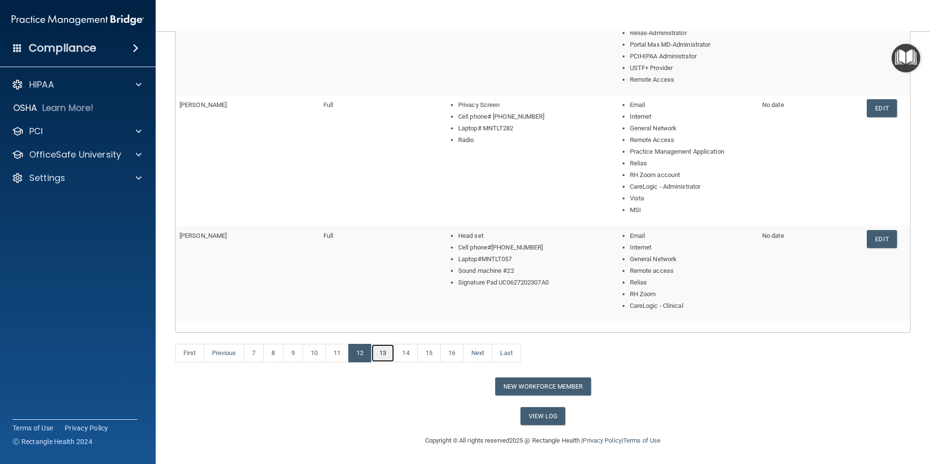
click at [385, 350] on link "13" at bounding box center [382, 353] width 23 height 18
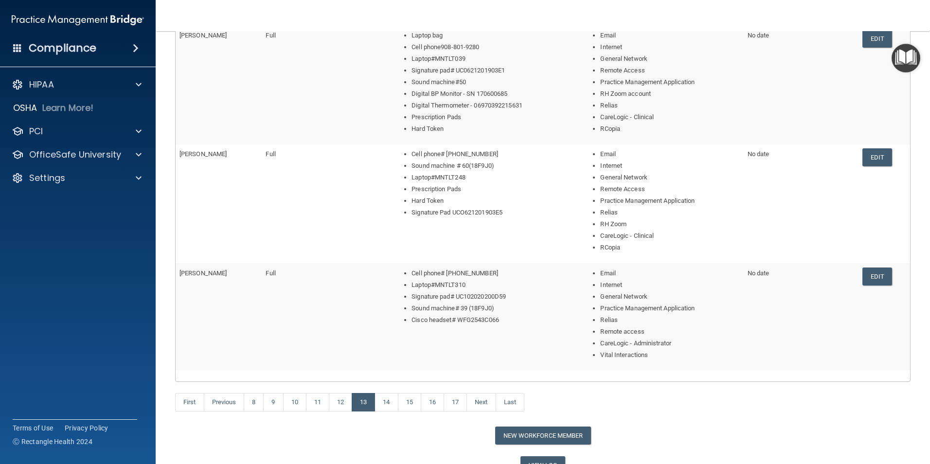
scroll to position [393, 0]
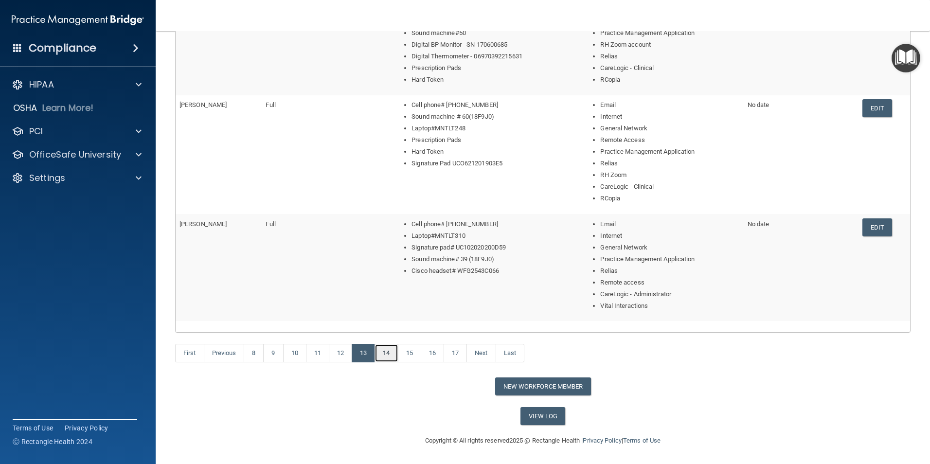
click at [390, 350] on link "14" at bounding box center [385, 353] width 23 height 18
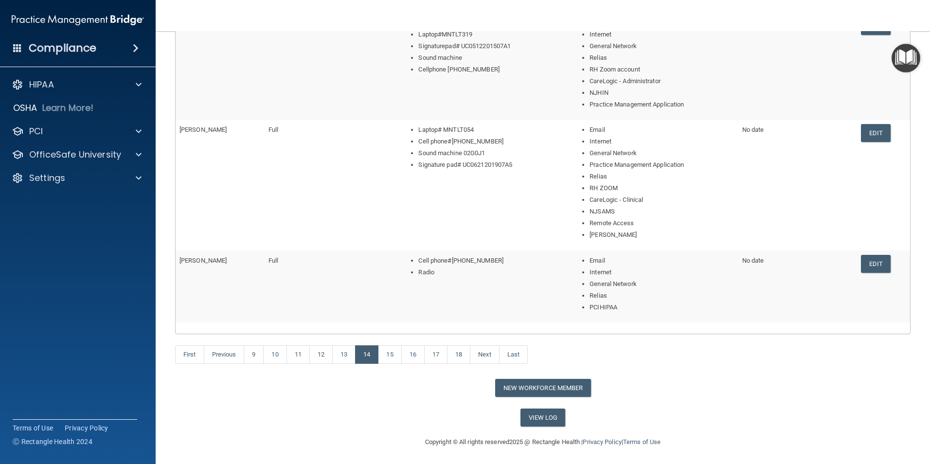
scroll to position [358, 0]
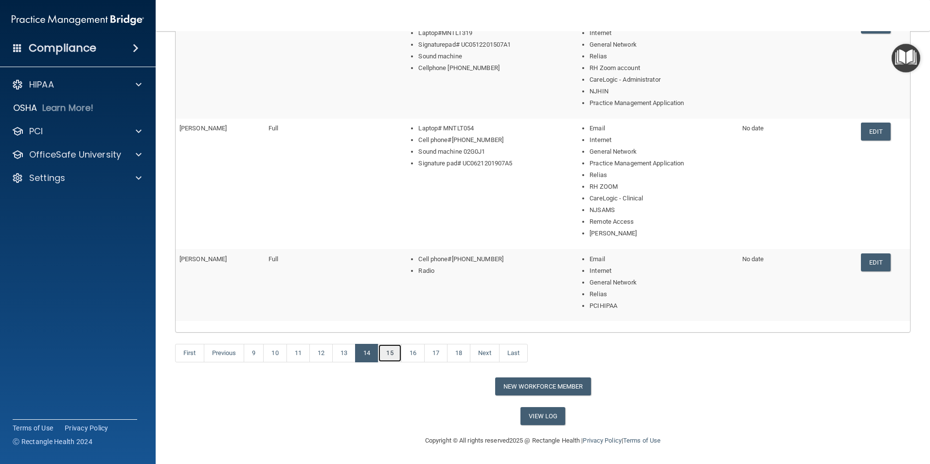
click at [397, 350] on link "15" at bounding box center [389, 353] width 23 height 18
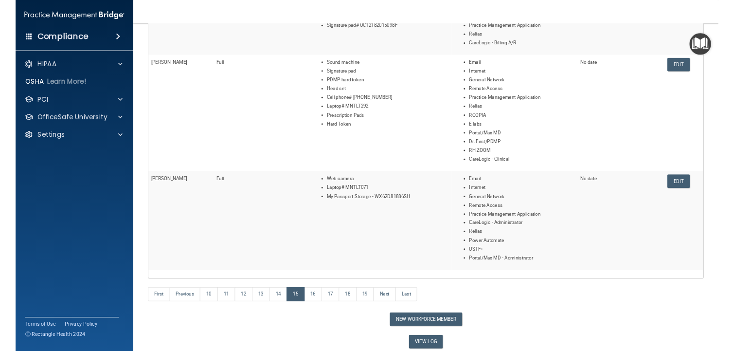
scroll to position [510, 0]
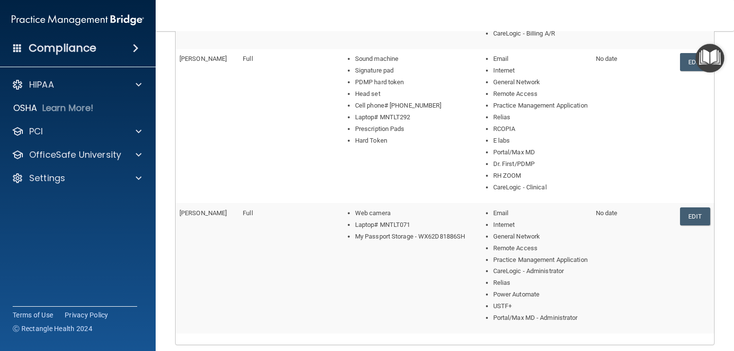
click at [29, 280] on div "Compliance HIPAA Documents and Policies Report an Incident Business Associates …" at bounding box center [78, 175] width 156 height 351
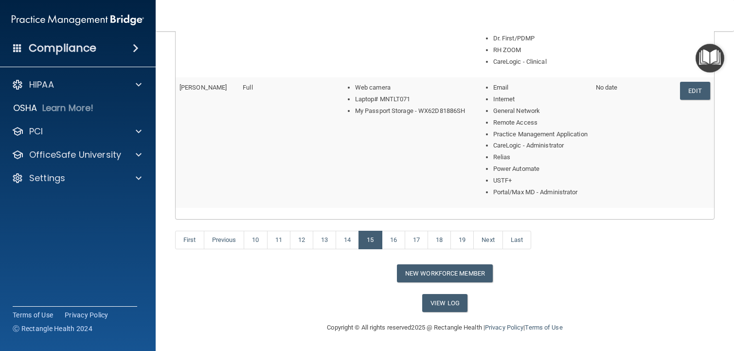
scroll to position [693, 0]
click at [684, 82] on link "Edit" at bounding box center [695, 91] width 30 height 18
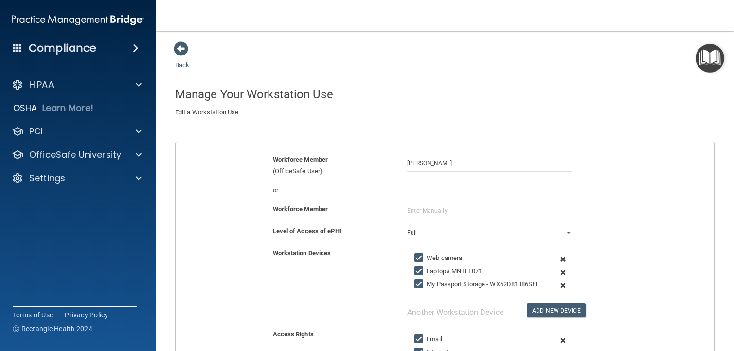
click at [179, 47] on span at bounding box center [181, 48] width 15 height 15
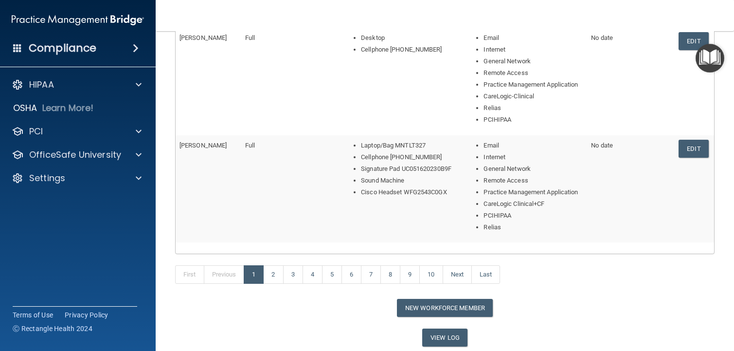
scroll to position [542, 0]
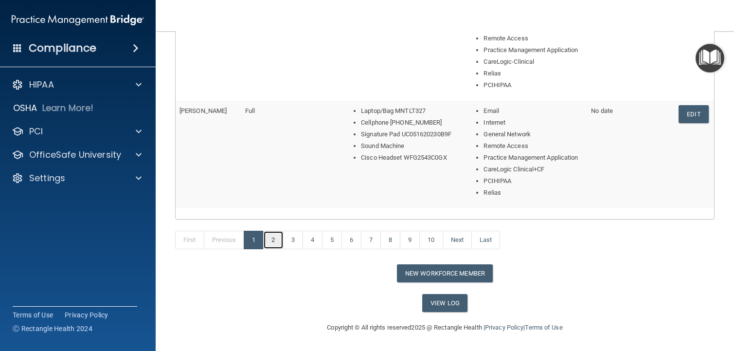
click at [276, 244] on link "2" at bounding box center [273, 239] width 20 height 18
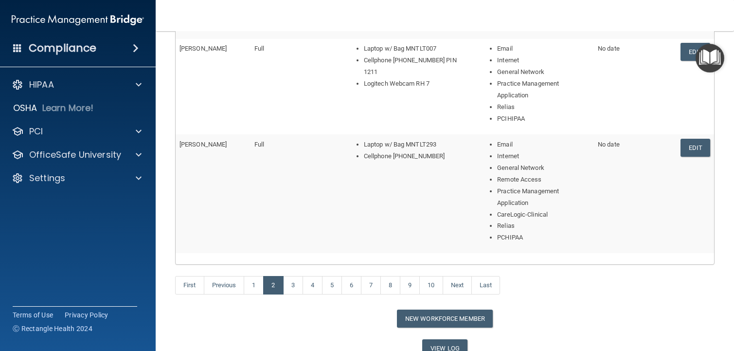
scroll to position [600, 0]
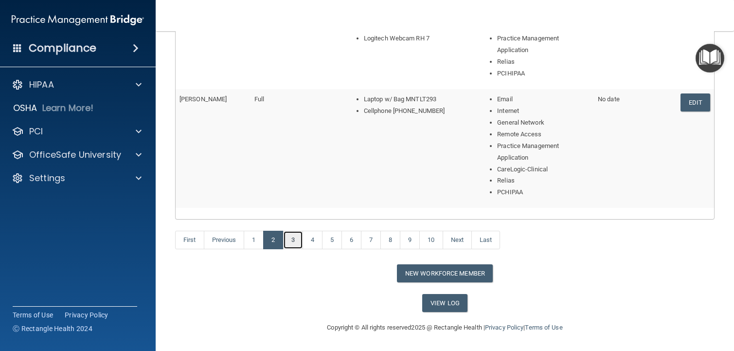
click at [295, 242] on link "3" at bounding box center [293, 239] width 20 height 18
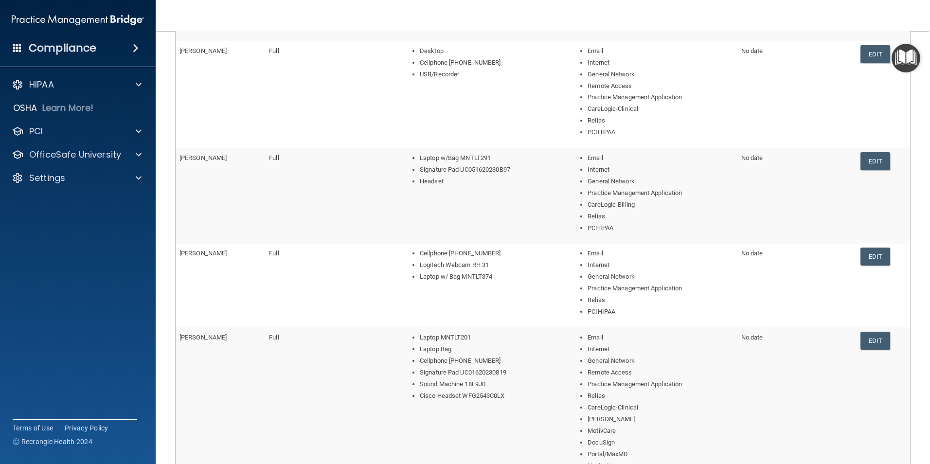
scroll to position [438, 0]
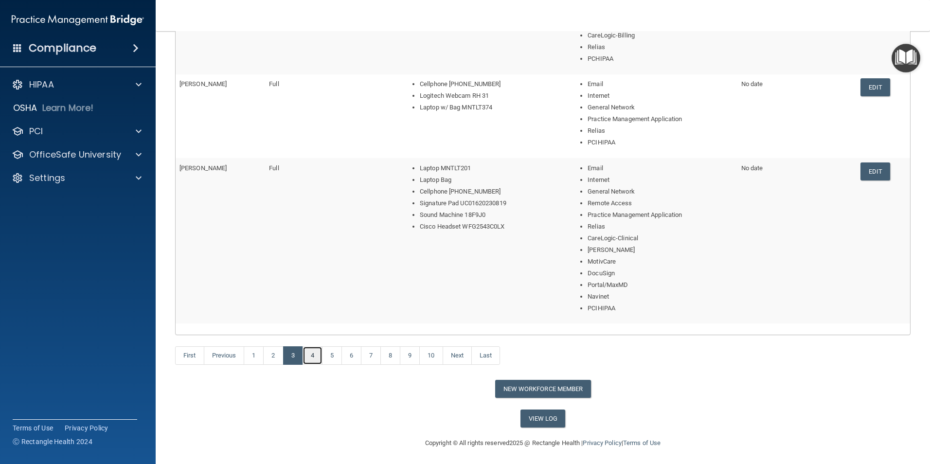
click at [310, 350] on link "4" at bounding box center [312, 355] width 20 height 18
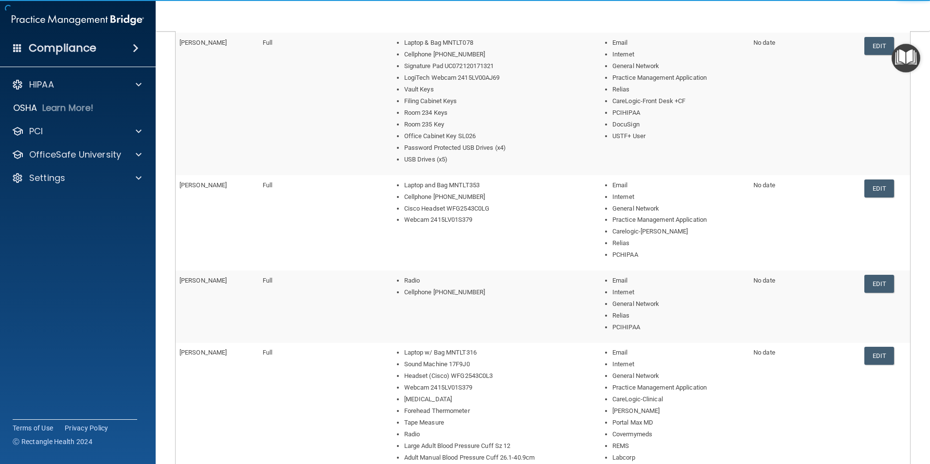
scroll to position [440, 0]
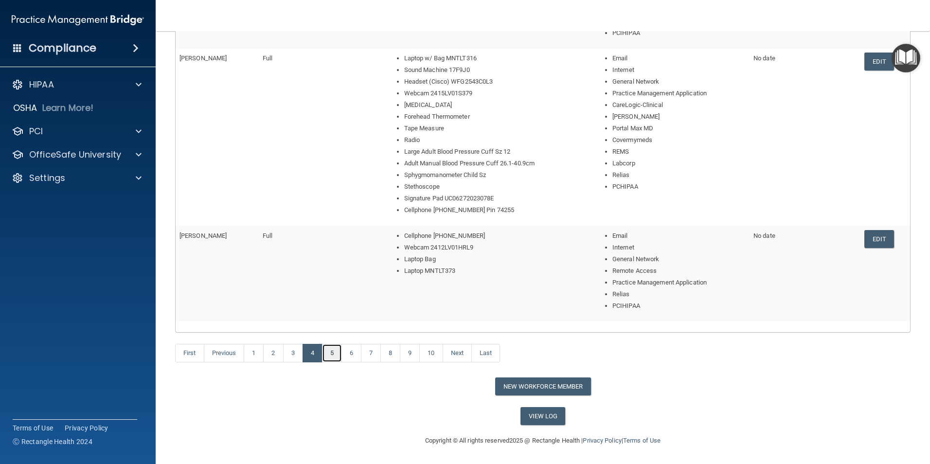
click at [335, 350] on link "5" at bounding box center [332, 353] width 20 height 18
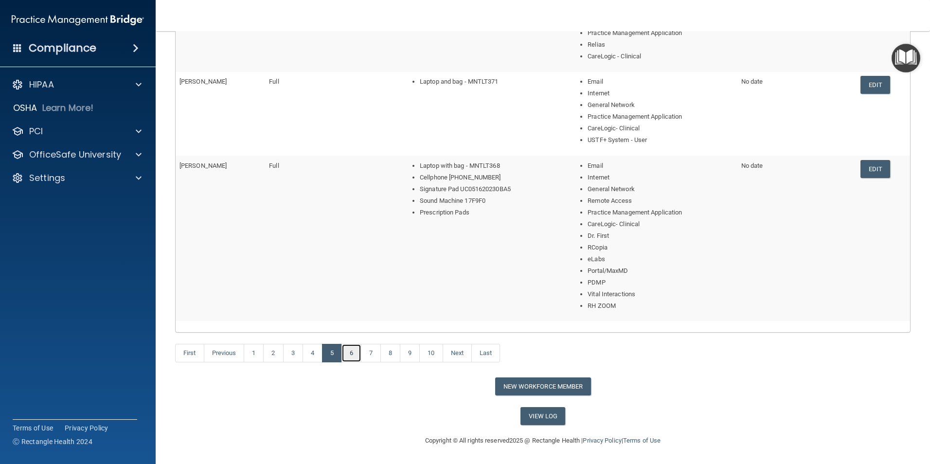
click at [356, 350] on link "6" at bounding box center [351, 353] width 20 height 18
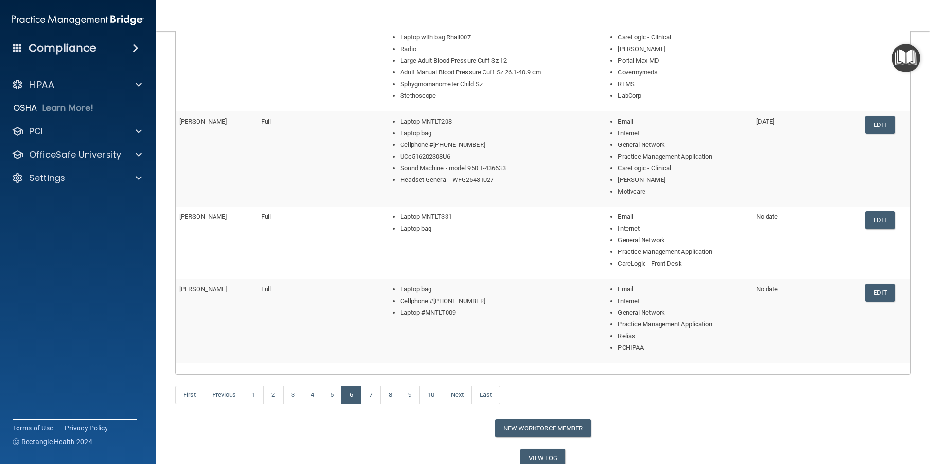
scroll to position [370, 0]
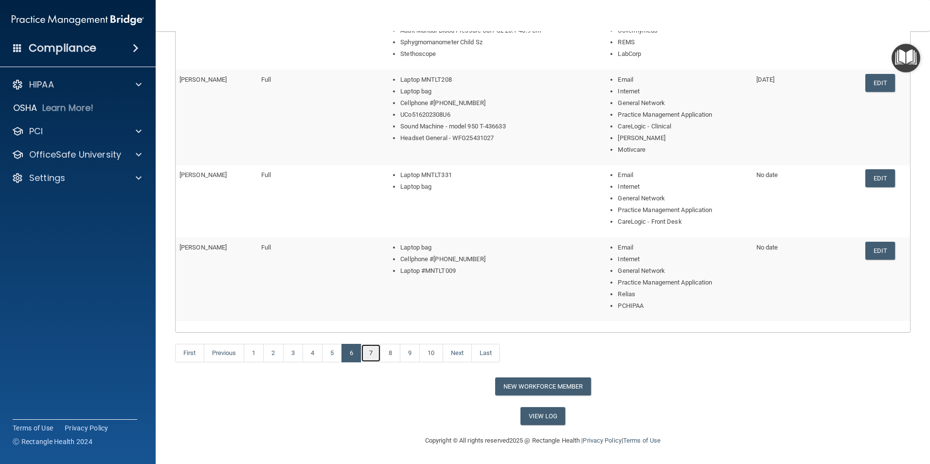
click at [370, 350] on link "7" at bounding box center [371, 353] width 20 height 18
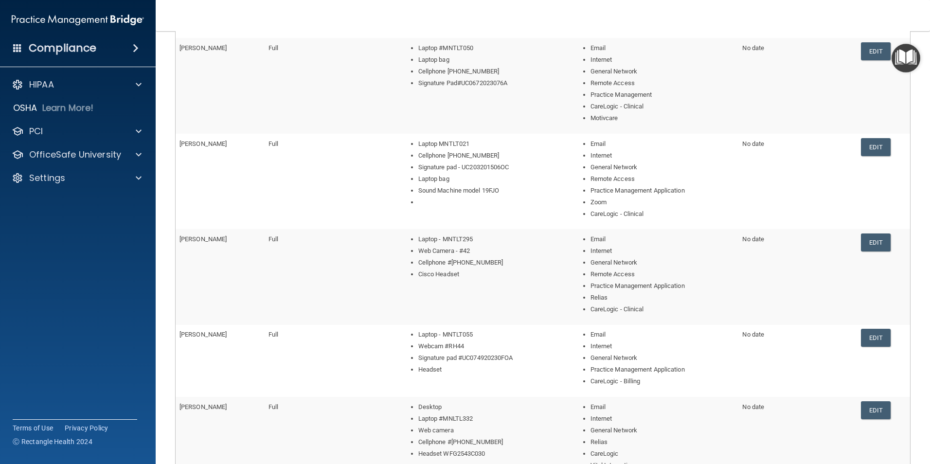
scroll to position [323, 0]
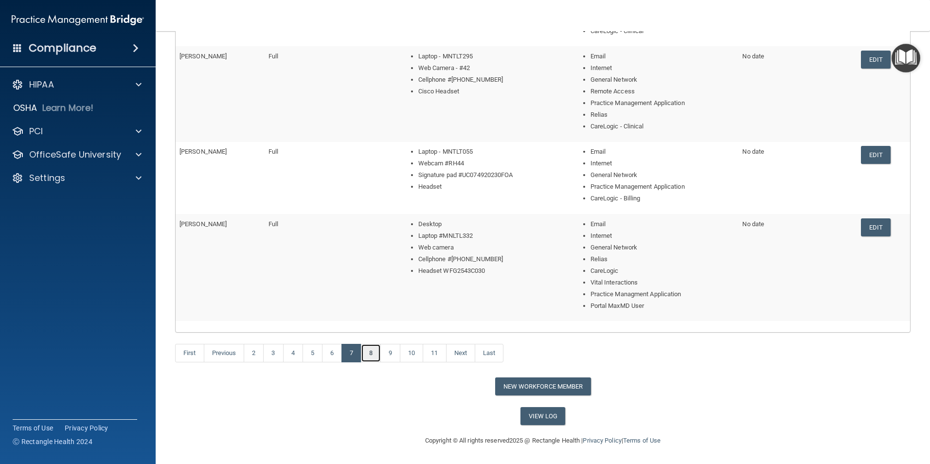
click at [377, 350] on link "8" at bounding box center [371, 353] width 20 height 18
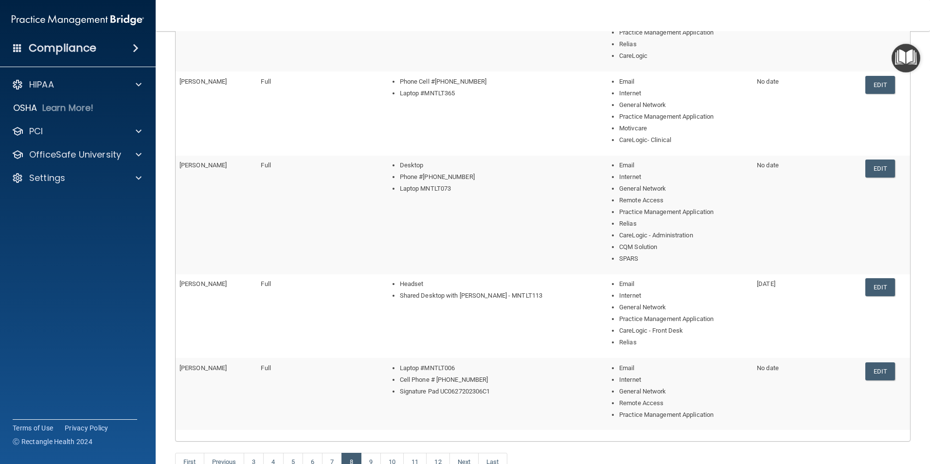
scroll to position [300, 0]
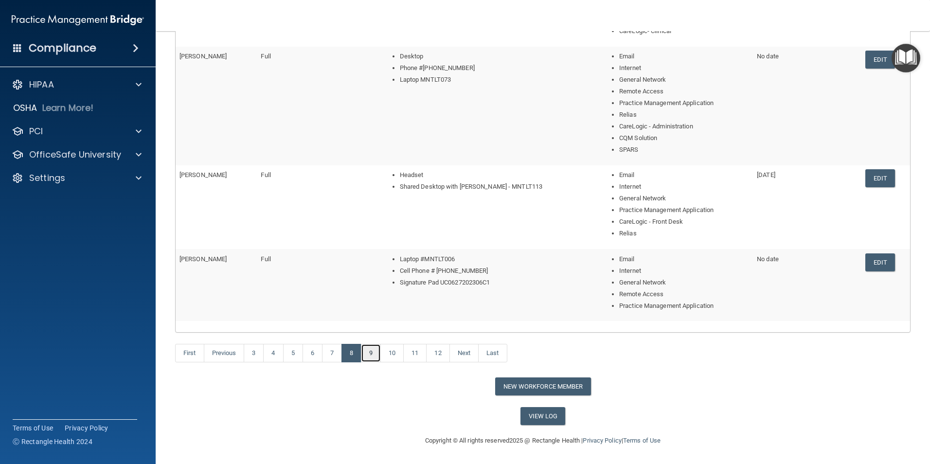
click at [373, 350] on link "9" at bounding box center [371, 353] width 20 height 18
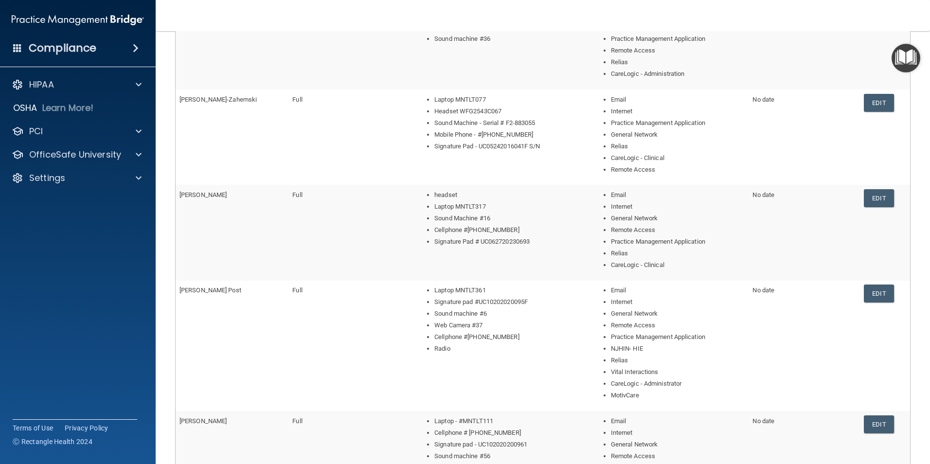
scroll to position [370, 0]
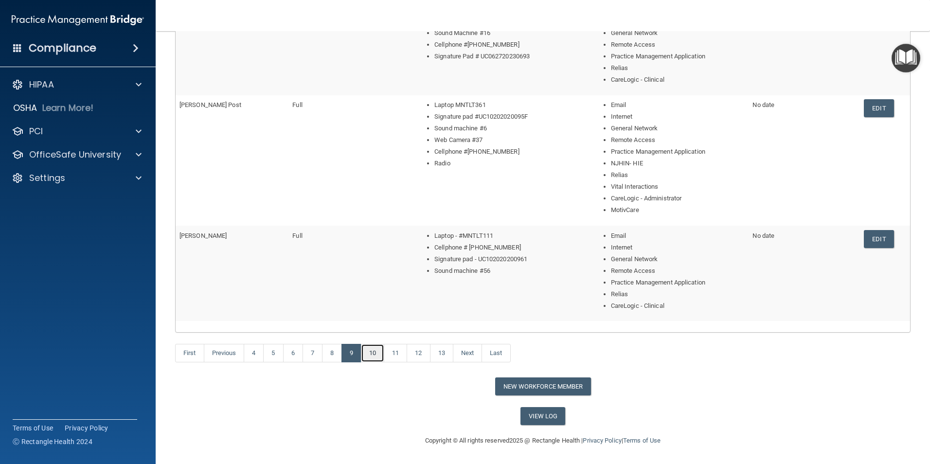
click at [377, 349] on link "10" at bounding box center [372, 353] width 23 height 18
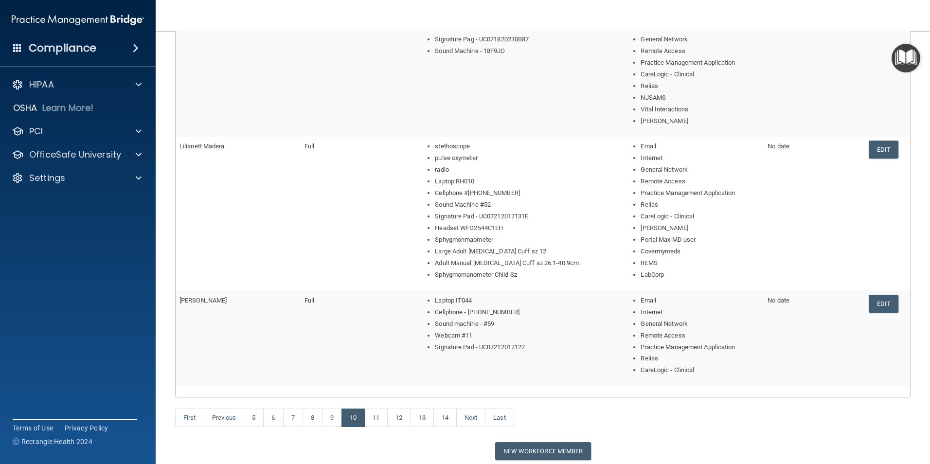
scroll to position [438, 0]
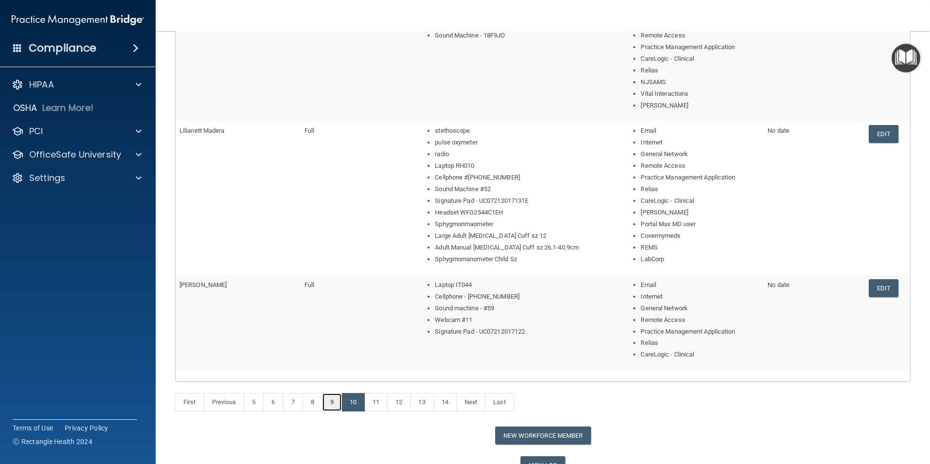
click at [328, 350] on link "9" at bounding box center [332, 402] width 20 height 18
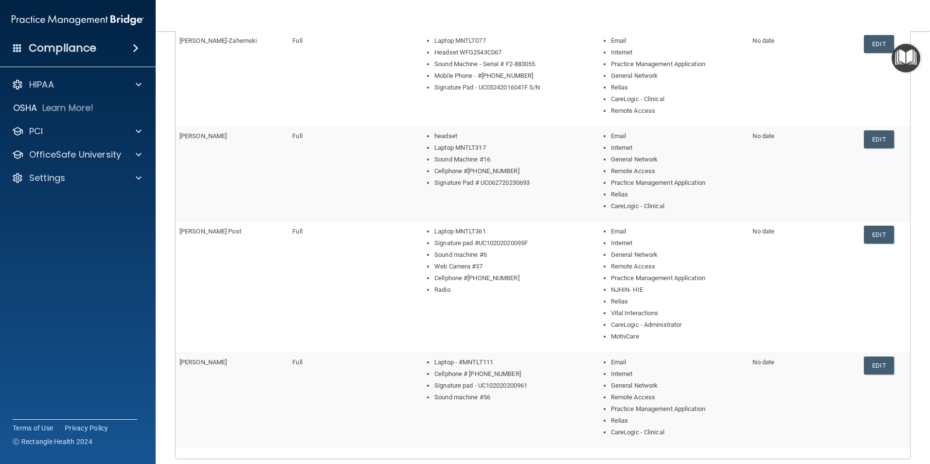
scroll to position [321, 0]
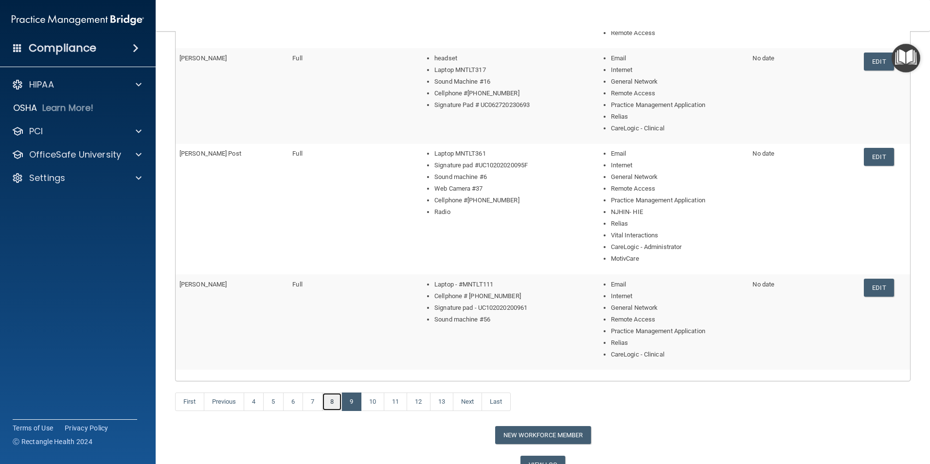
click at [332, 350] on link "8" at bounding box center [332, 401] width 20 height 18
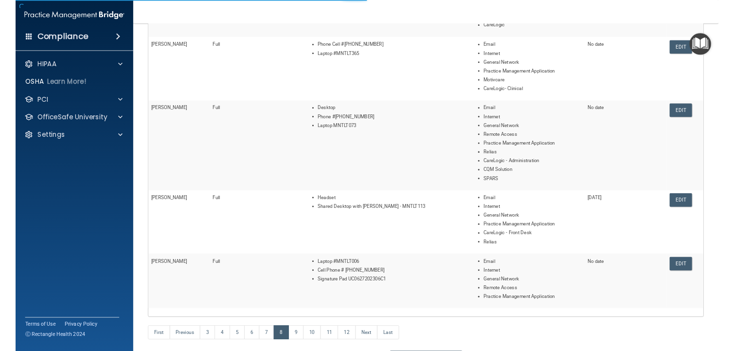
scroll to position [57, 0]
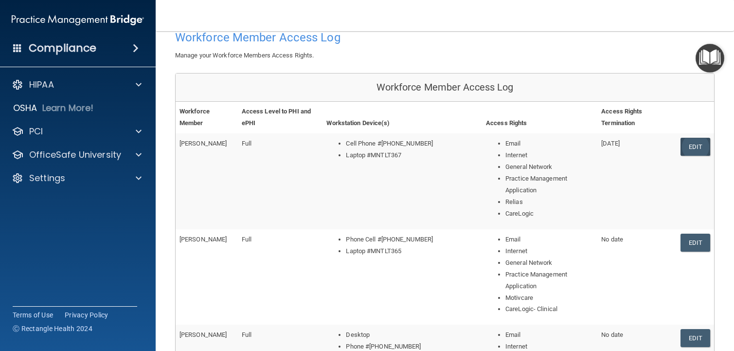
click at [694, 146] on link "Edit" at bounding box center [695, 147] width 30 height 18
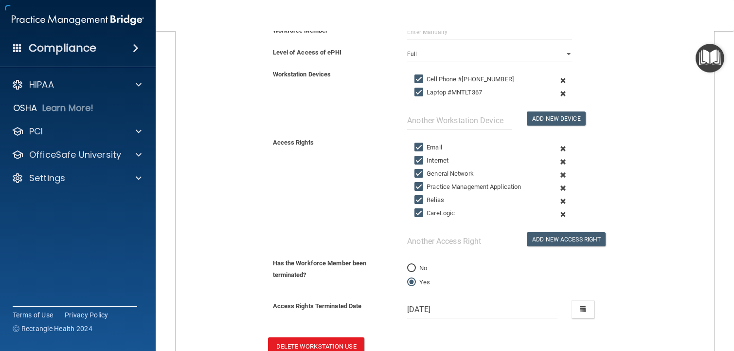
scroll to position [252, 0]
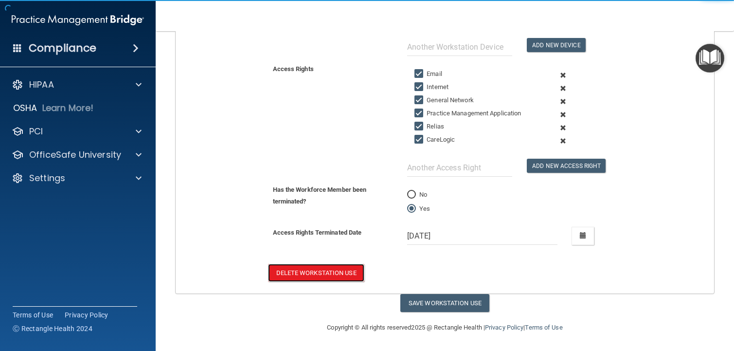
click at [362, 274] on button "Delete Workstation Use" at bounding box center [316, 273] width 96 height 18
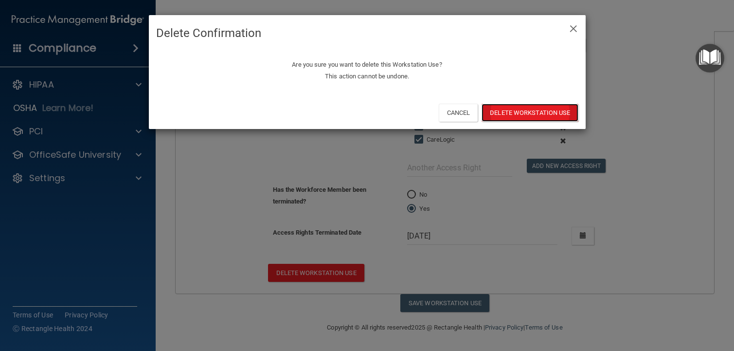
click at [527, 114] on button "Delete Workstation Use" at bounding box center [529, 113] width 96 height 18
